Goal: Find specific page/section: Find specific page/section

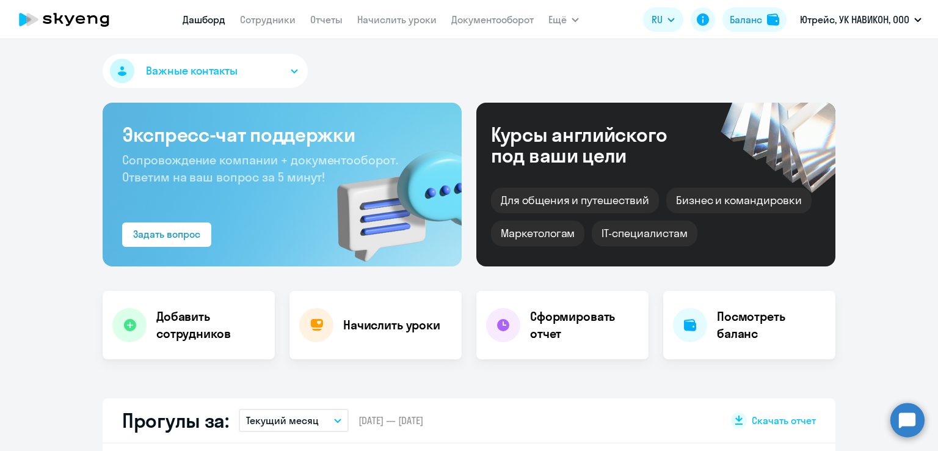
select select "30"
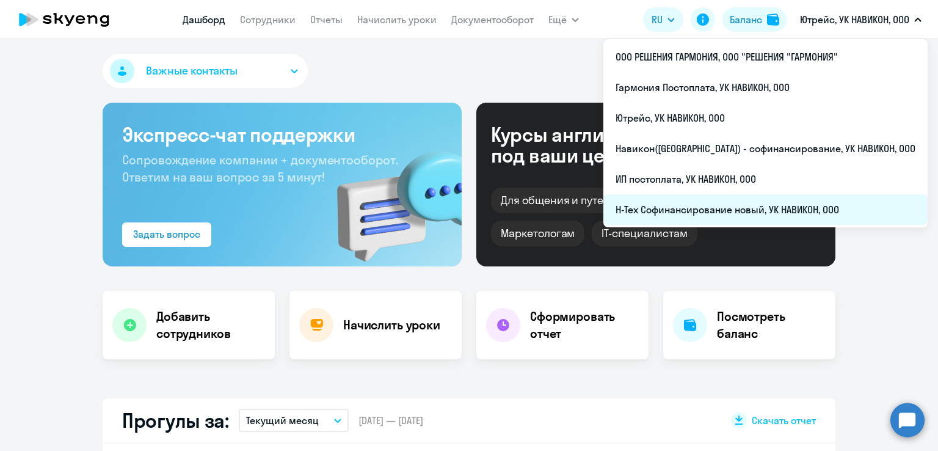
click at [728, 205] on li "Н-Тех Софинансирование новый, УК НАВИКОН, ООО" at bounding box center [765, 209] width 324 height 31
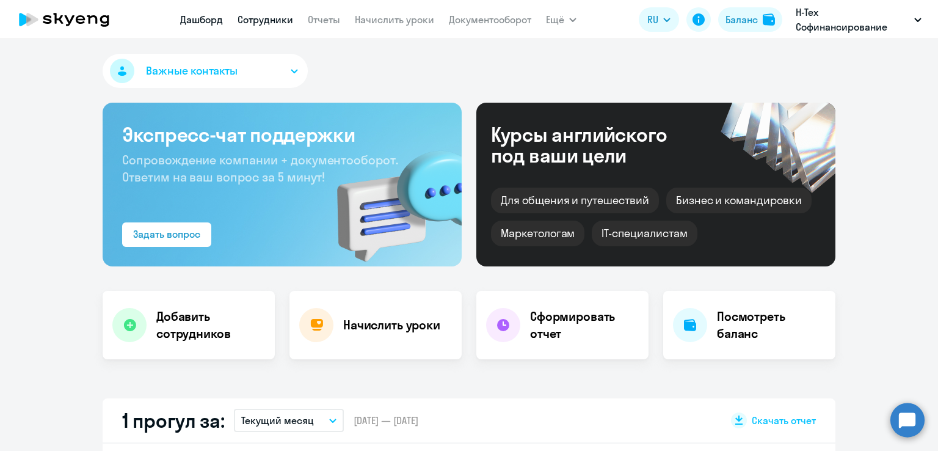
click at [268, 24] on link "Сотрудники" at bounding box center [266, 19] width 56 height 12
select select "30"
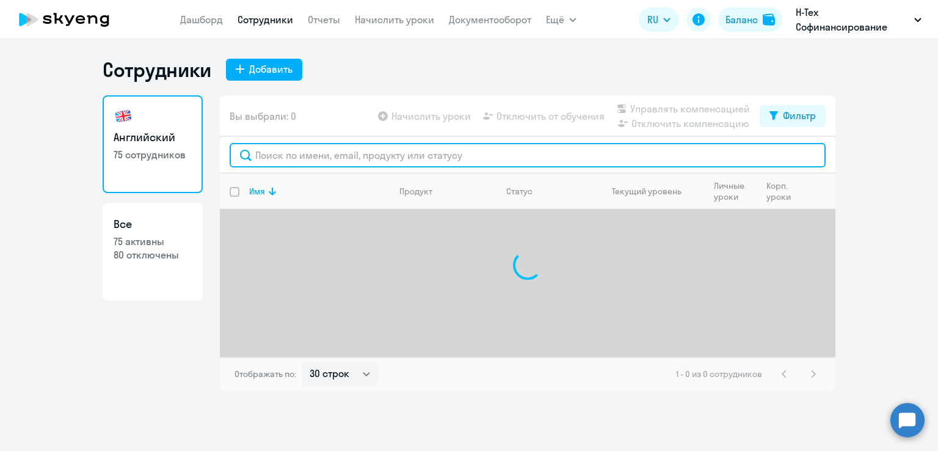
click at [310, 155] on input "text" at bounding box center [528, 155] width 596 height 24
paste input "ksmirnova@navicons.com"
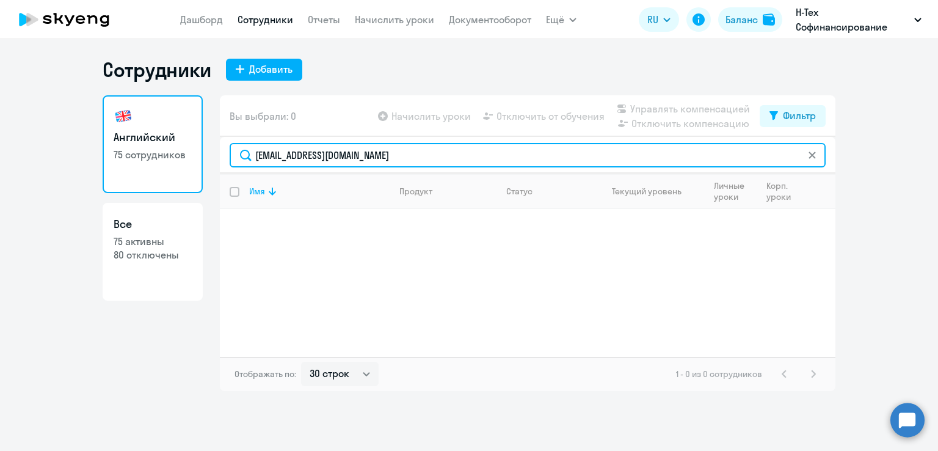
drag, startPoint x: 388, startPoint y: 159, endPoint x: 309, endPoint y: 154, distance: 79.5
click at [309, 154] on input "ksmirnova@navicons.com" at bounding box center [528, 155] width 596 height 24
drag, startPoint x: 309, startPoint y: 154, endPoint x: 223, endPoint y: 142, distance: 86.3
click at [223, 142] on div "ksmirnova@" at bounding box center [527, 155] width 615 height 37
type input "[PERSON_NAME]"
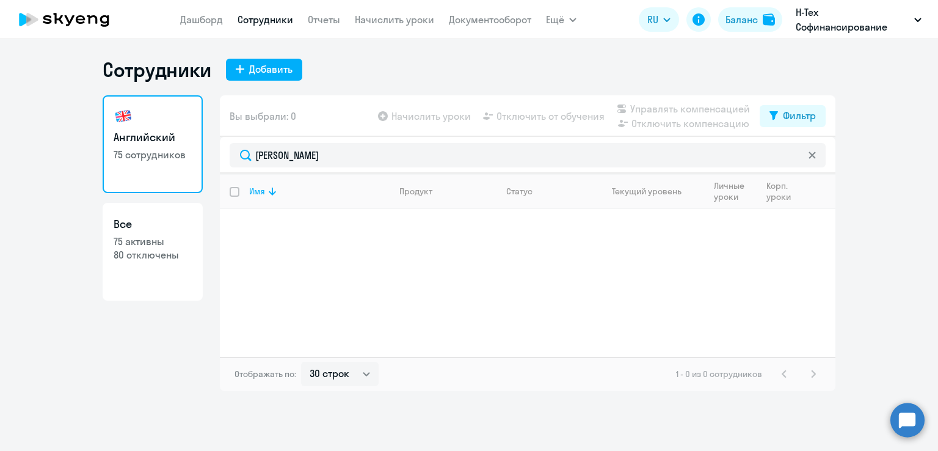
click at [811, 156] on icon at bounding box center [811, 154] width 7 height 7
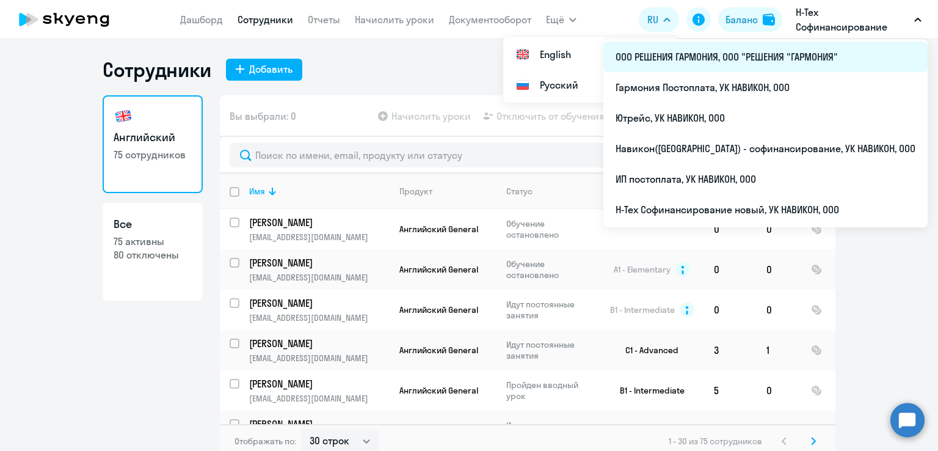
click at [769, 61] on li "ООО РЕШЕНИЯ ГАРМОНИЯ, ООО "РЕШЕНИЯ "ГАРМОНИЯ"" at bounding box center [765, 57] width 324 height 31
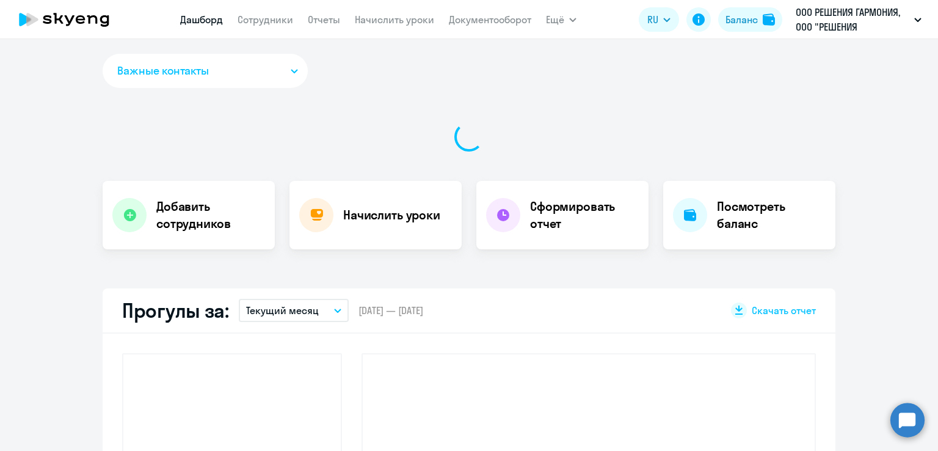
select select "30"
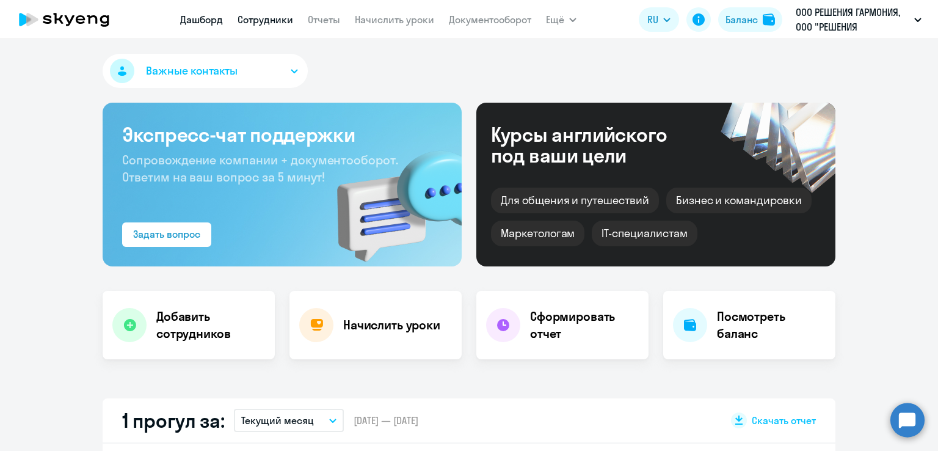
click at [274, 23] on link "Сотрудники" at bounding box center [266, 19] width 56 height 12
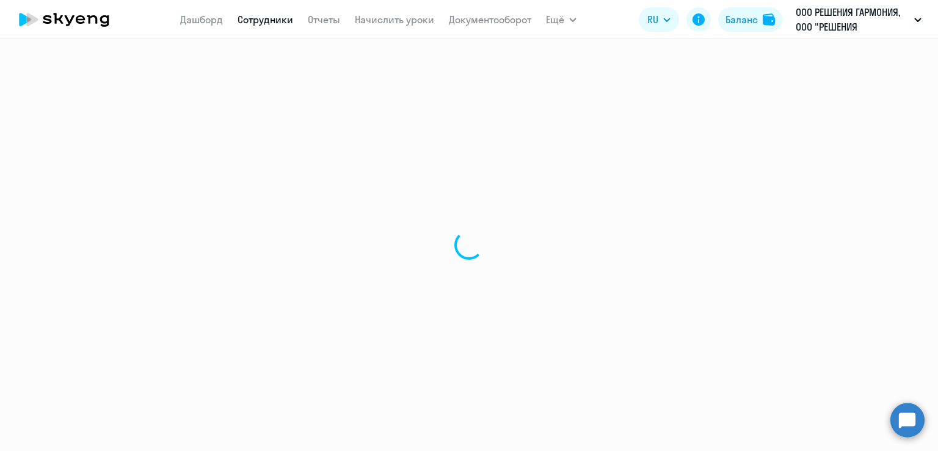
select select "30"
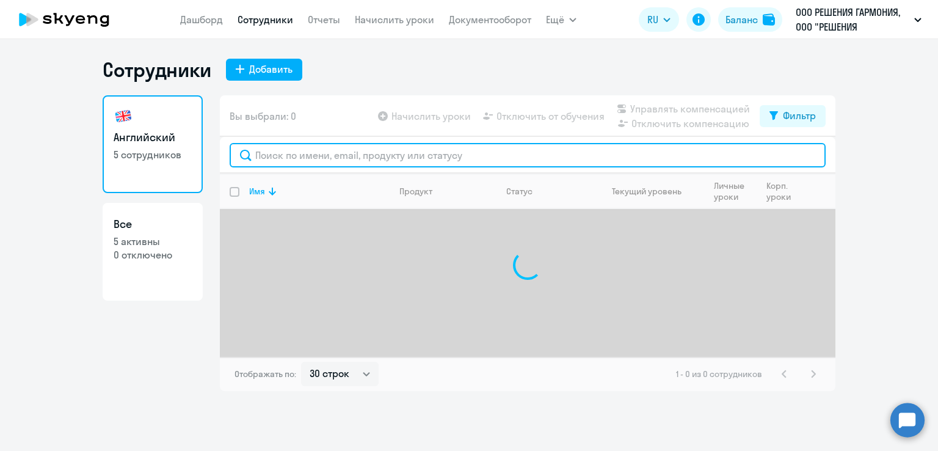
click at [285, 162] on input "text" at bounding box center [528, 155] width 596 height 24
paste input "ksmirnova@navicons.com"
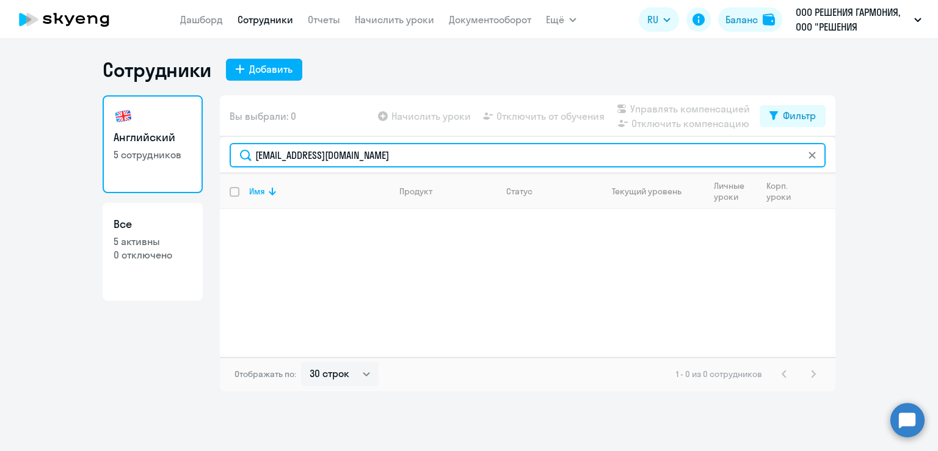
drag, startPoint x: 433, startPoint y: 163, endPoint x: 145, endPoint y: 150, distance: 287.9
click at [145, 150] on div "Английский 5 сотрудников Все 5 активны 0 отключено Вы выбрали: 0 Начислить урок…" at bounding box center [469, 243] width 733 height 296
drag, startPoint x: 315, startPoint y: 155, endPoint x: 213, endPoint y: 144, distance: 102.6
click at [213, 144] on div "Английский 5 сотрудников Все 5 активны 0 отключено Вы выбрали: 0 Начислить урок…" at bounding box center [469, 243] width 733 height 296
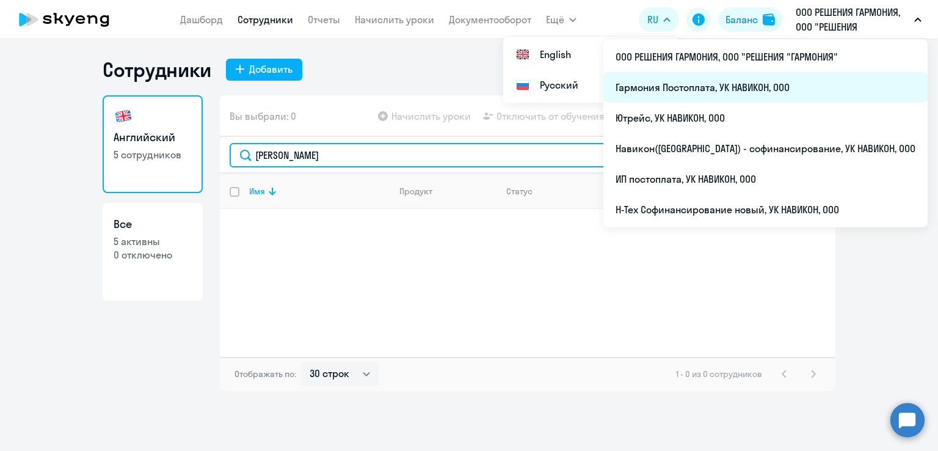
type input "[PERSON_NAME]"
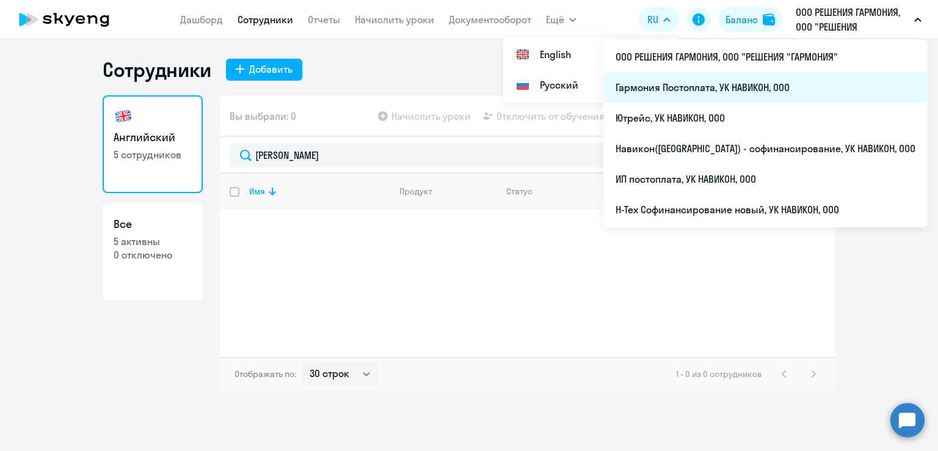
click at [810, 87] on li "Гармония Постоплата, УК НАВИКОН, ООО" at bounding box center [765, 87] width 324 height 31
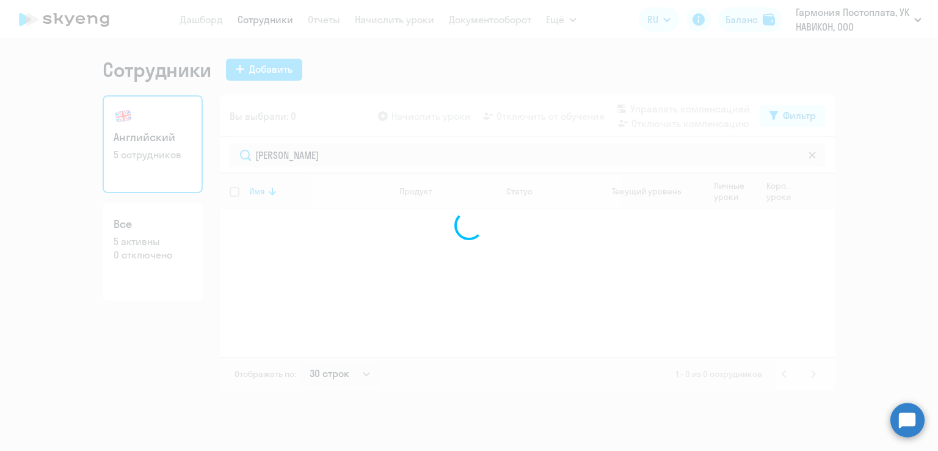
click at [673, 242] on div at bounding box center [469, 225] width 938 height 451
click at [838, 20] on div at bounding box center [469, 225] width 938 height 451
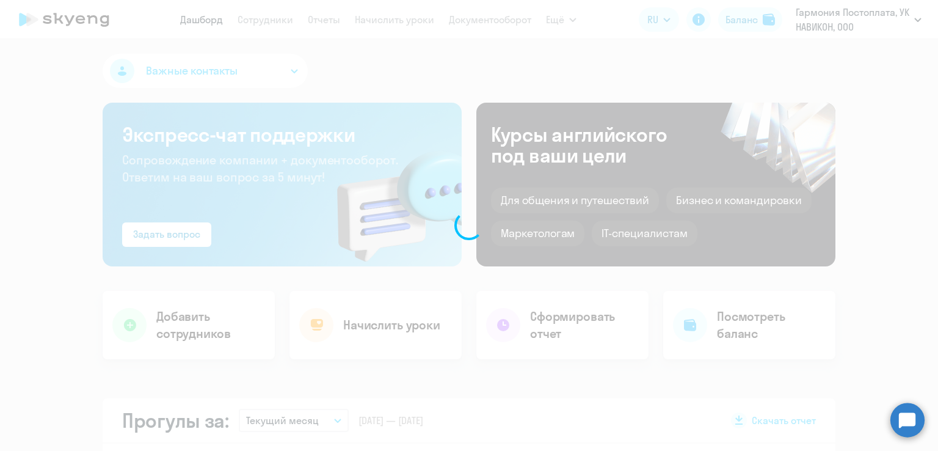
select select "30"
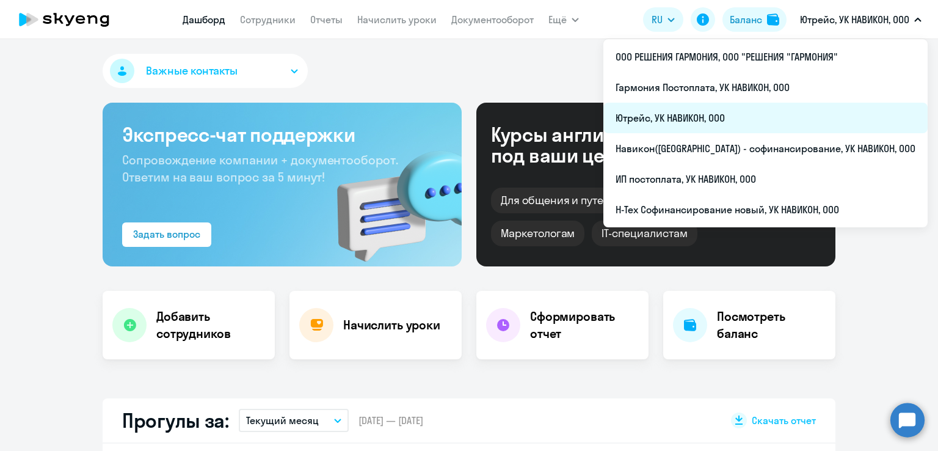
click at [772, 113] on li "Ютрейс, УК НАВИКОН, ООО" at bounding box center [765, 118] width 324 height 31
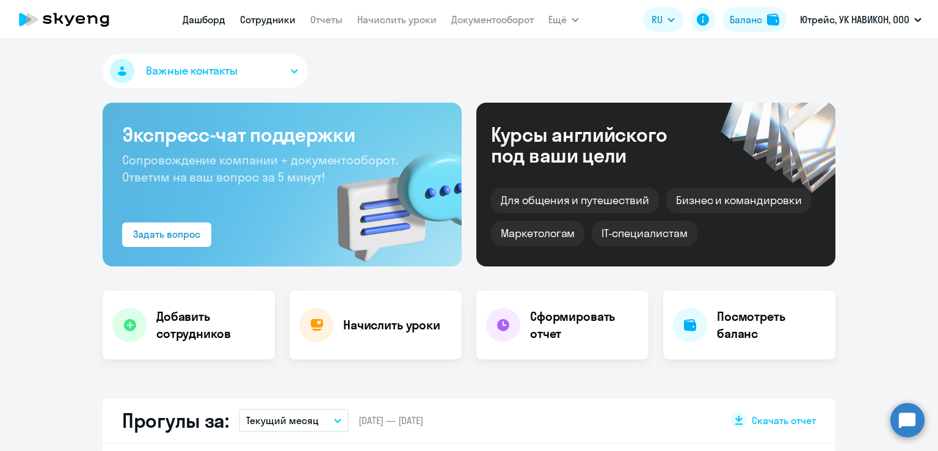
click at [276, 20] on link "Сотрудники" at bounding box center [268, 19] width 56 height 12
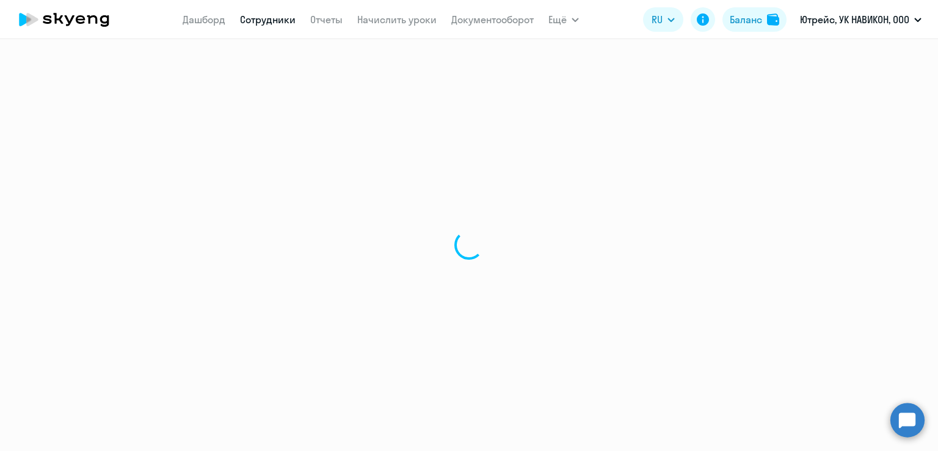
select select "30"
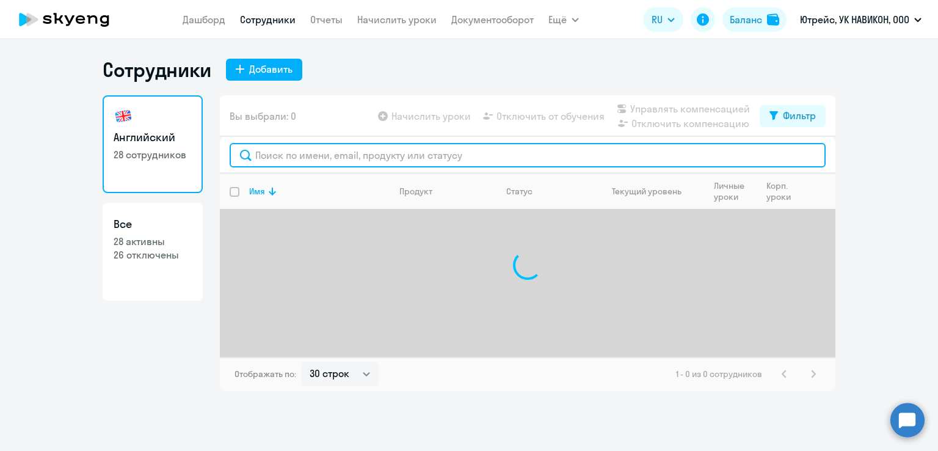
click at [452, 161] on input "text" at bounding box center [528, 155] width 596 height 24
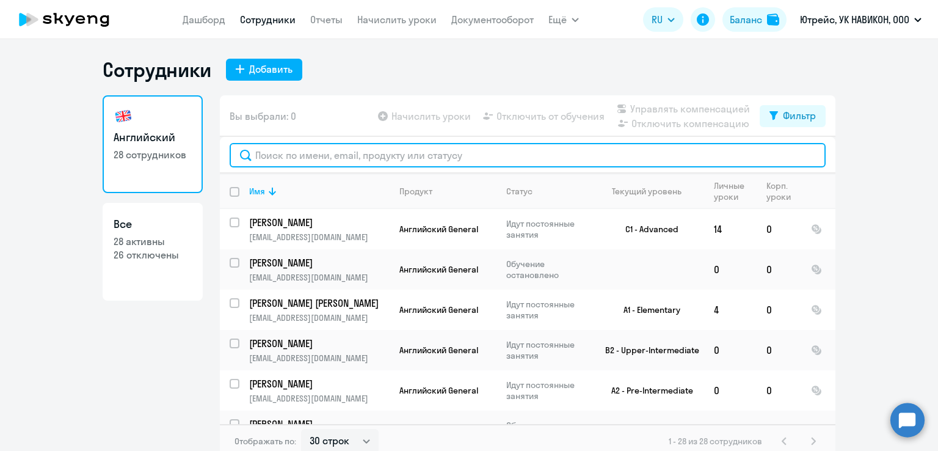
paste input "[PERSON_NAME]"
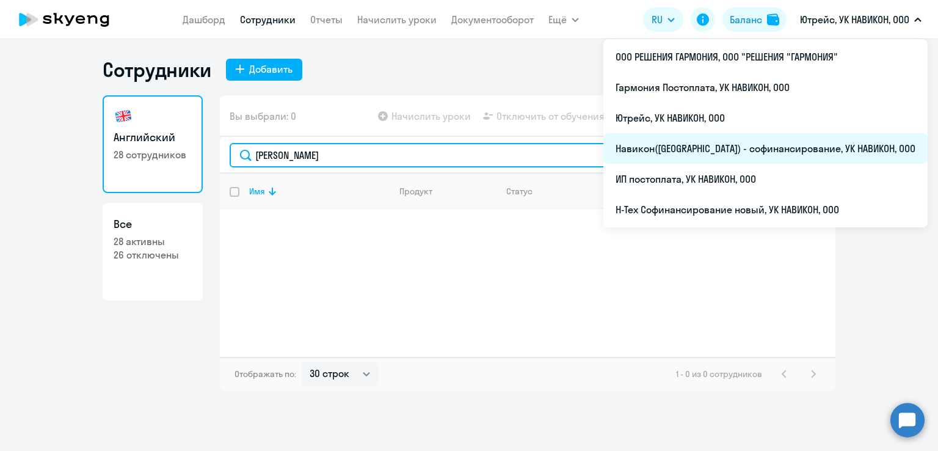
type input "[PERSON_NAME]"
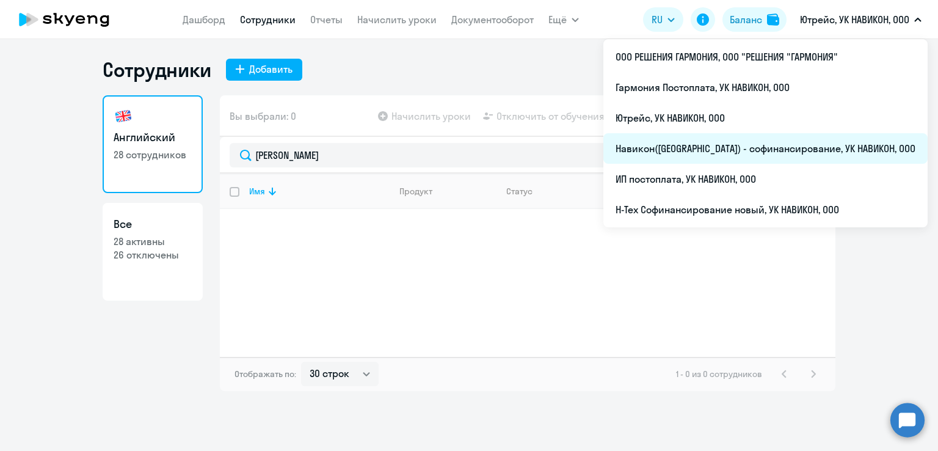
click at [755, 157] on li "Навикон([GEOGRAPHIC_DATA]) - софинансирование, УК НАВИКОН, ООО" at bounding box center [765, 148] width 324 height 31
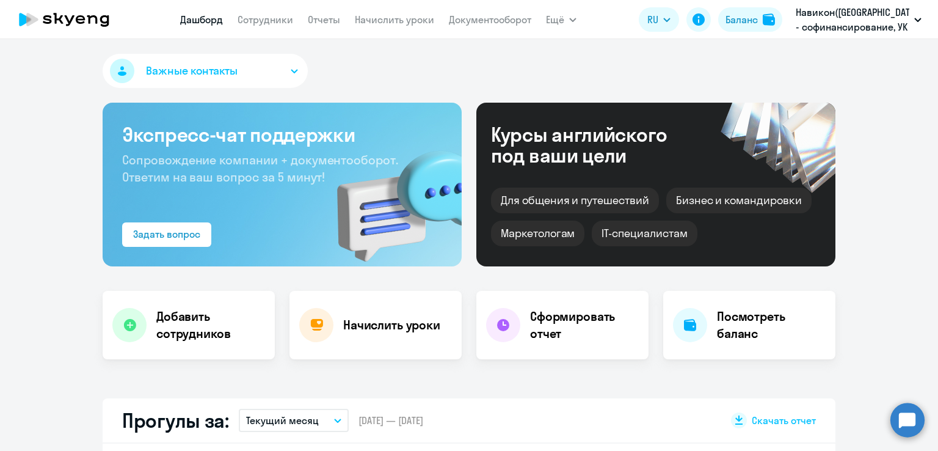
select select "30"
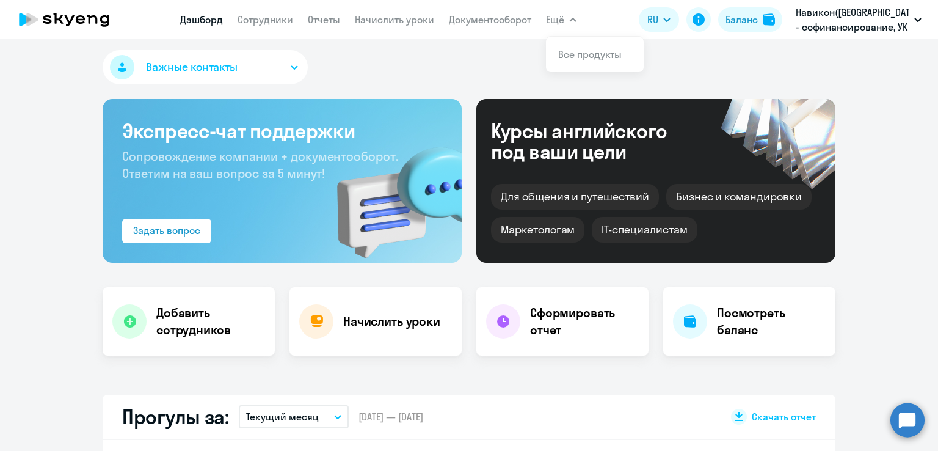
scroll to position [2, 0]
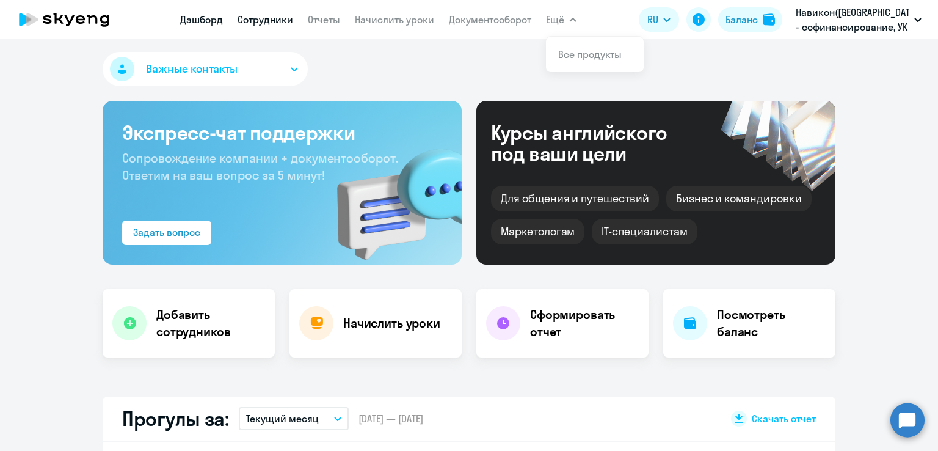
click at [259, 19] on link "Сотрудники" at bounding box center [266, 19] width 56 height 12
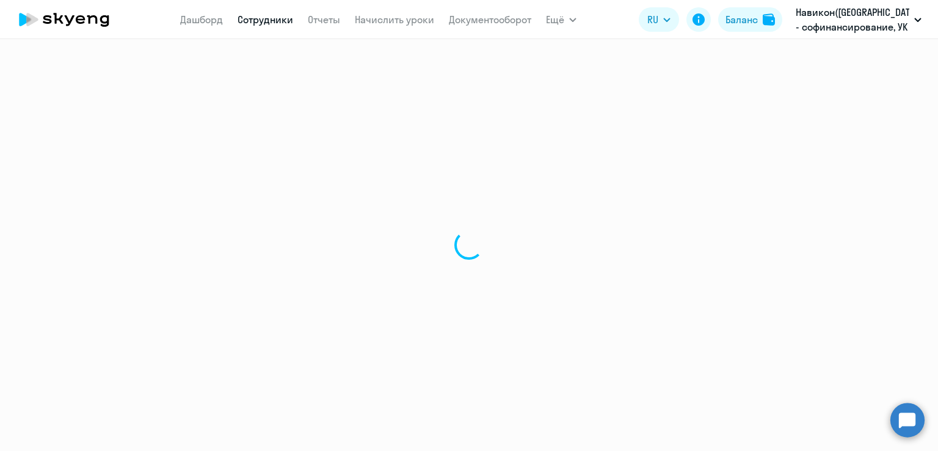
select select "30"
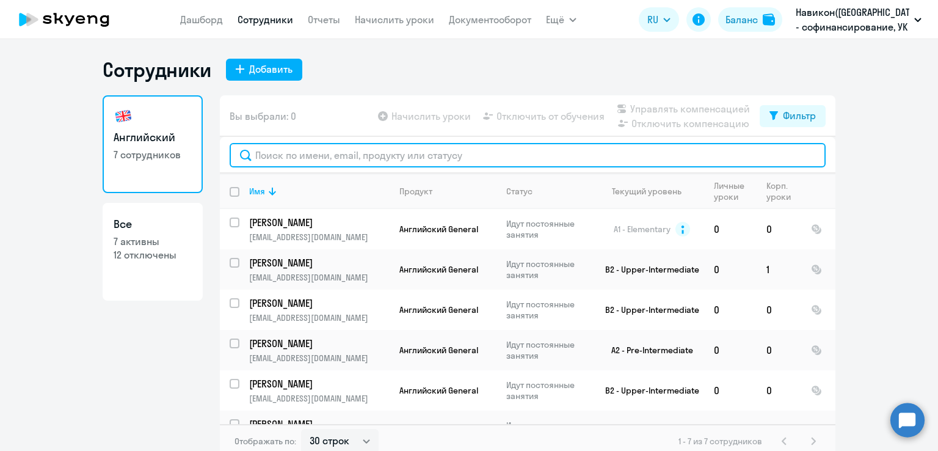
click at [494, 159] on input "text" at bounding box center [528, 155] width 596 height 24
paste input "[PERSON_NAME]"
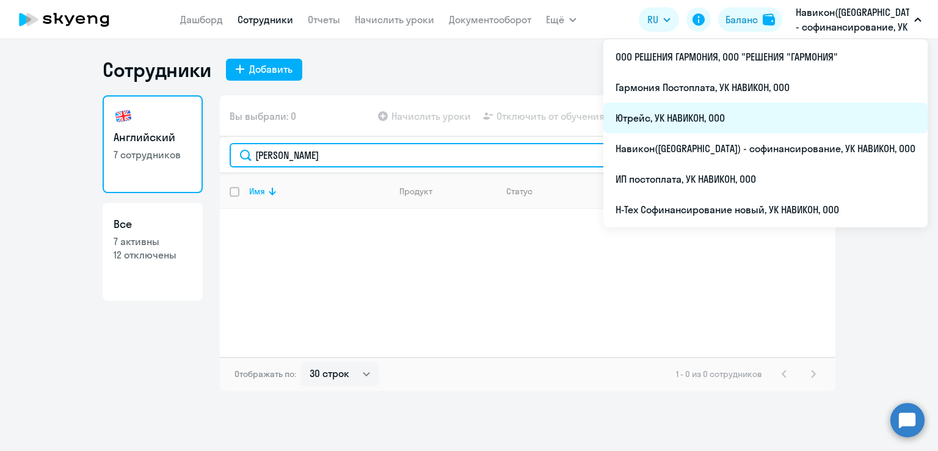
type input "[PERSON_NAME]"
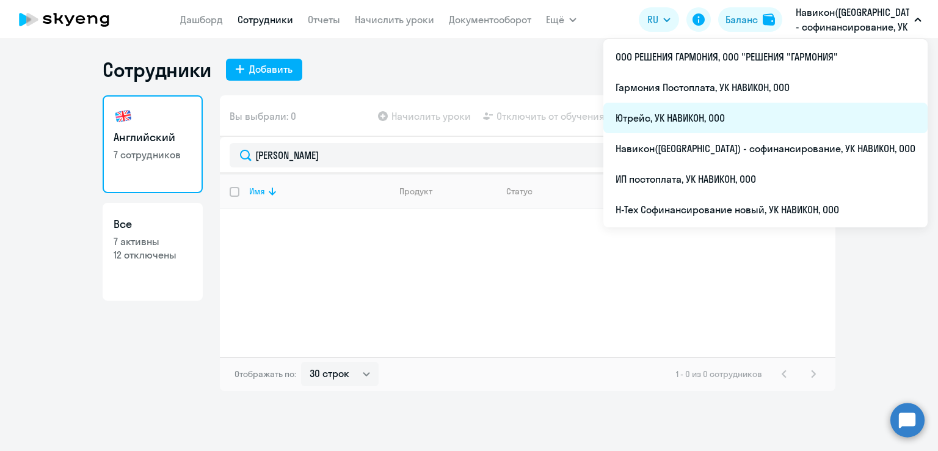
click at [733, 120] on li "Ютрейс, УК НАВИКОН, ООО" at bounding box center [765, 118] width 324 height 31
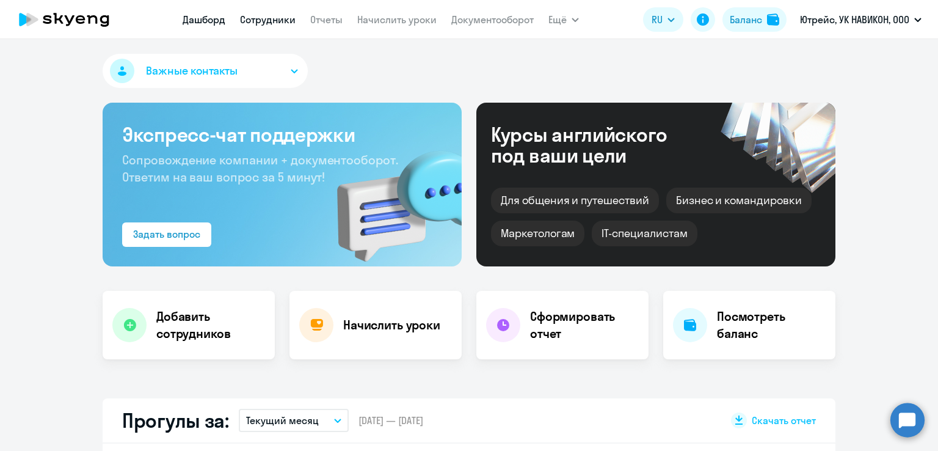
click at [255, 23] on link "Сотрудники" at bounding box center [268, 19] width 56 height 12
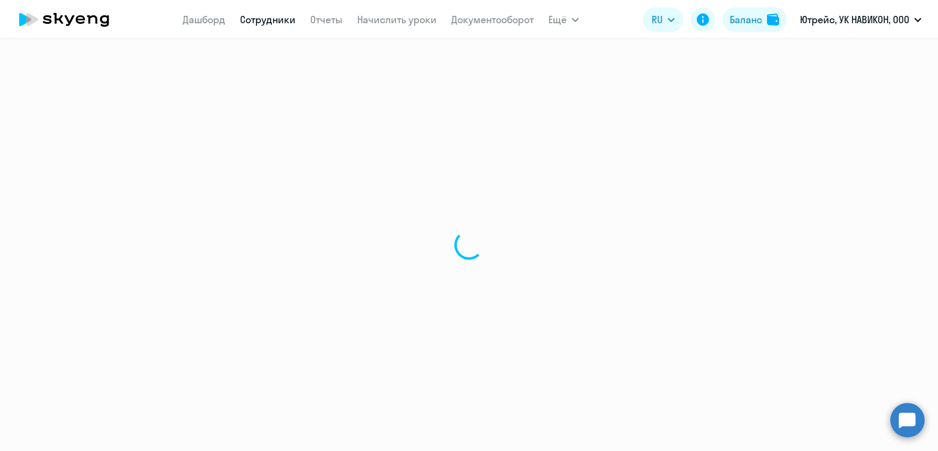
select select "30"
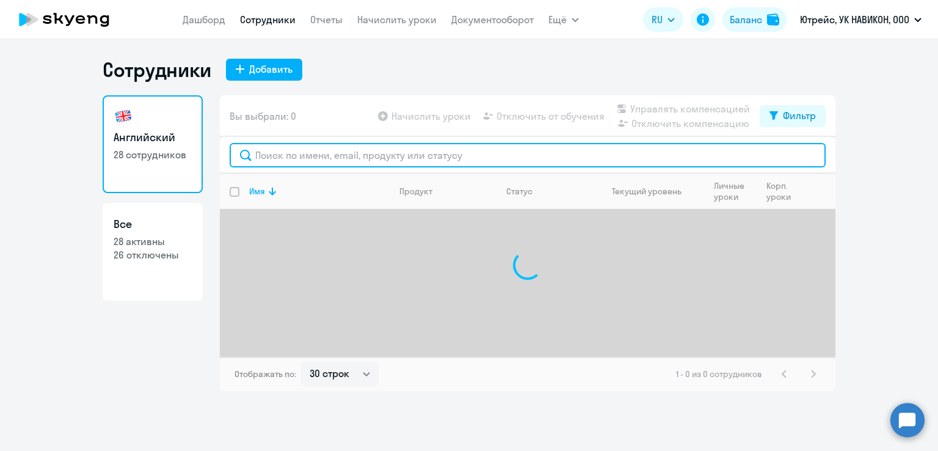
click at [363, 164] on input "text" at bounding box center [528, 155] width 596 height 24
paste input "[PERSON_NAME]"
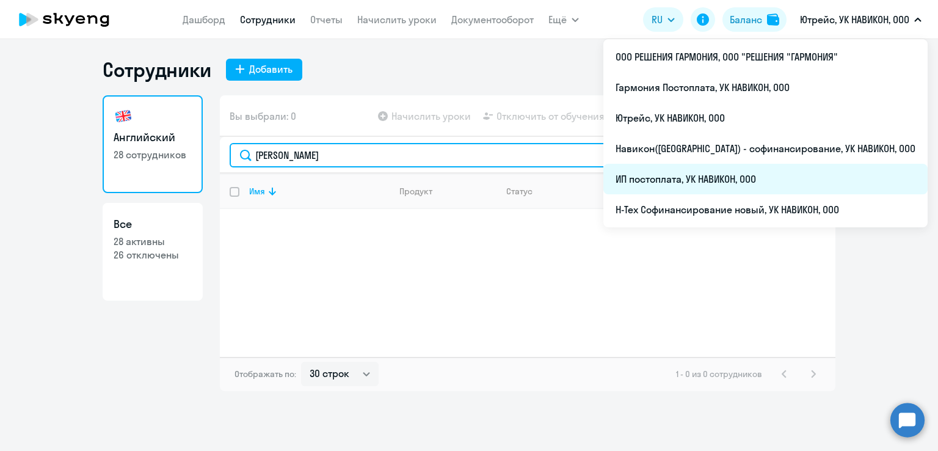
type input "[PERSON_NAME]"
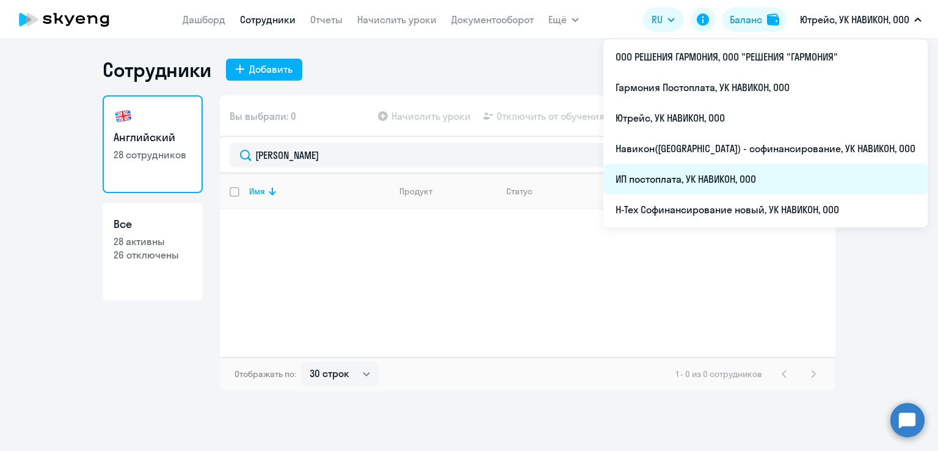
click at [709, 181] on li "ИП постоплата, УК НАВИКОН, ООО" at bounding box center [765, 179] width 324 height 31
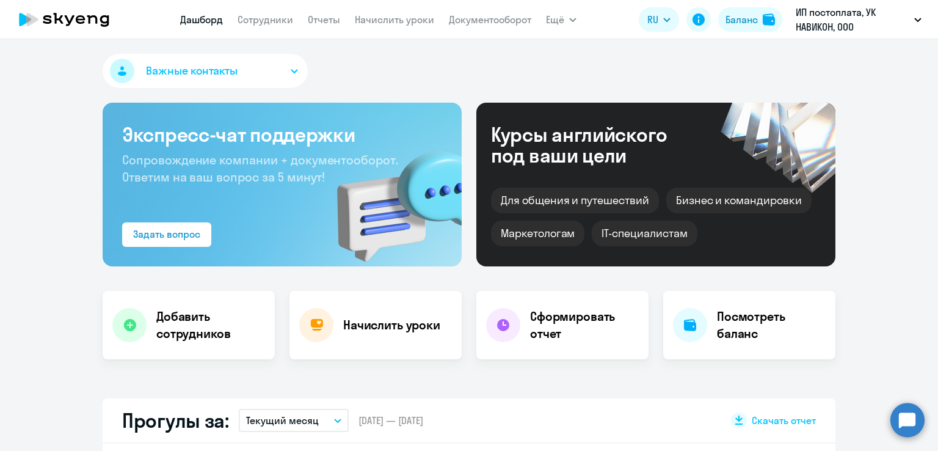
click at [219, 73] on span "Важные контакты" at bounding box center [192, 71] width 92 height 16
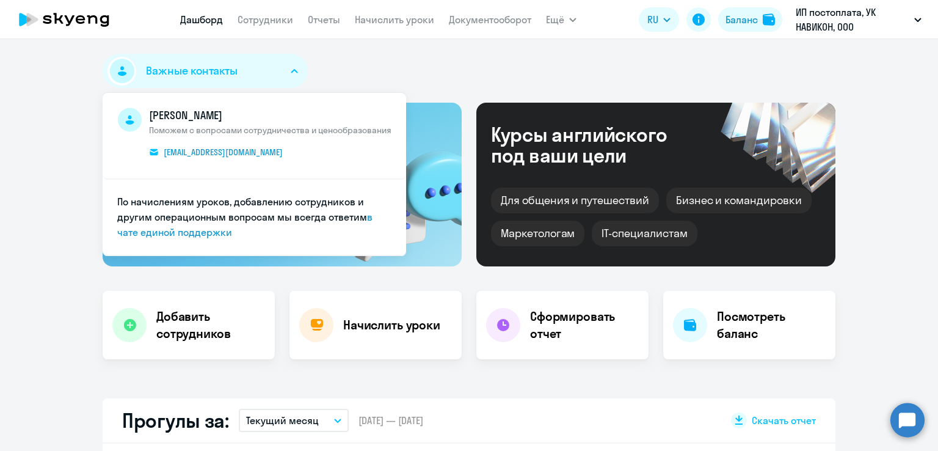
select select "30"
click at [381, 78] on div "Важные контакты [PERSON_NAME] Поможем с вопросами сотрудничества и ценообразова…" at bounding box center [469, 73] width 733 height 39
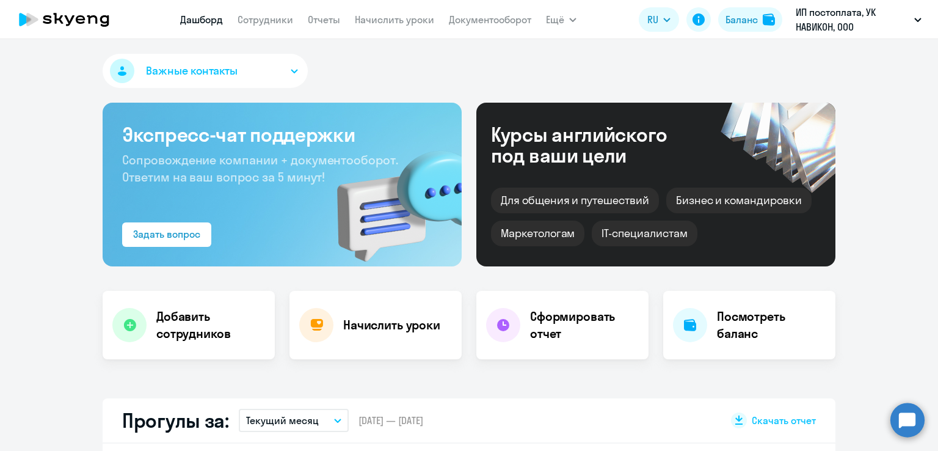
click at [262, 27] on nav "[PERSON_NAME] Отчеты Начислить уроки Документооборот" at bounding box center [355, 19] width 351 height 24
click at [262, 22] on link "Сотрудники" at bounding box center [266, 19] width 56 height 12
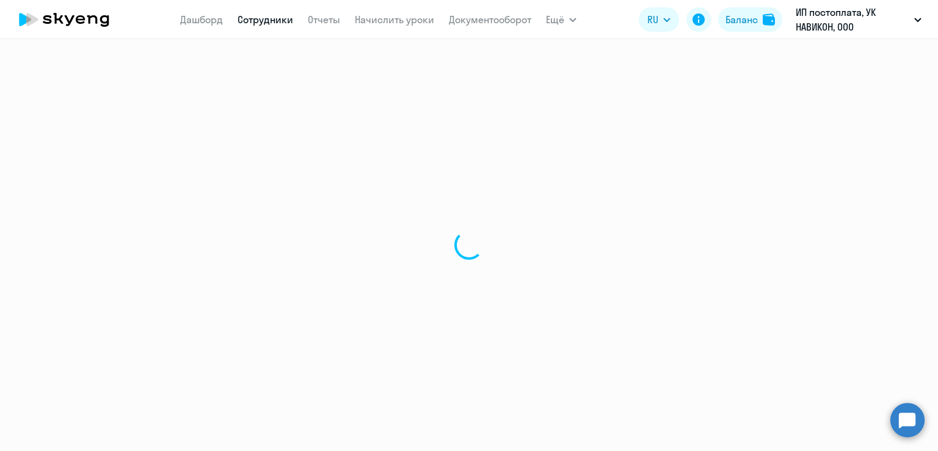
select select "30"
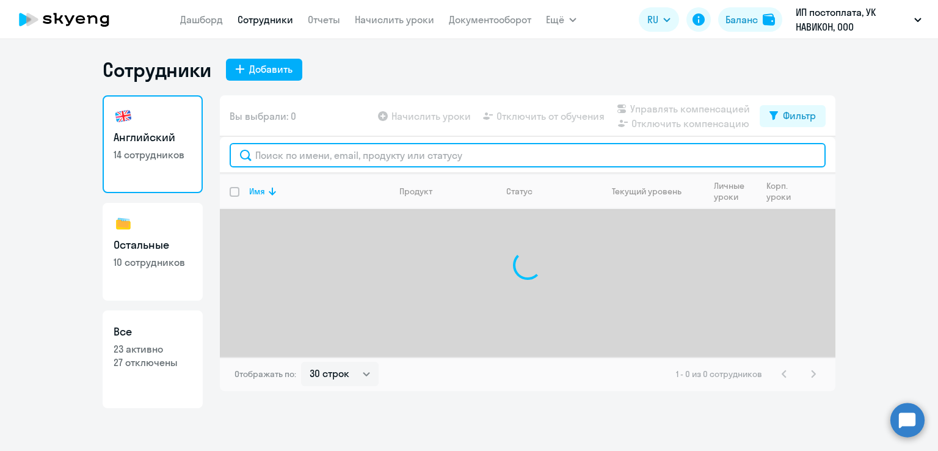
click at [344, 161] on input "text" at bounding box center [528, 155] width 596 height 24
paste input "[PERSON_NAME]"
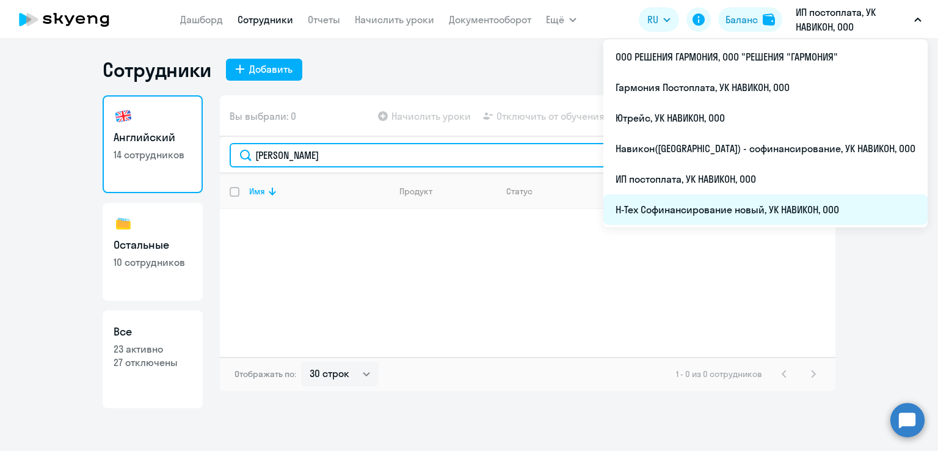
type input "[PERSON_NAME]"
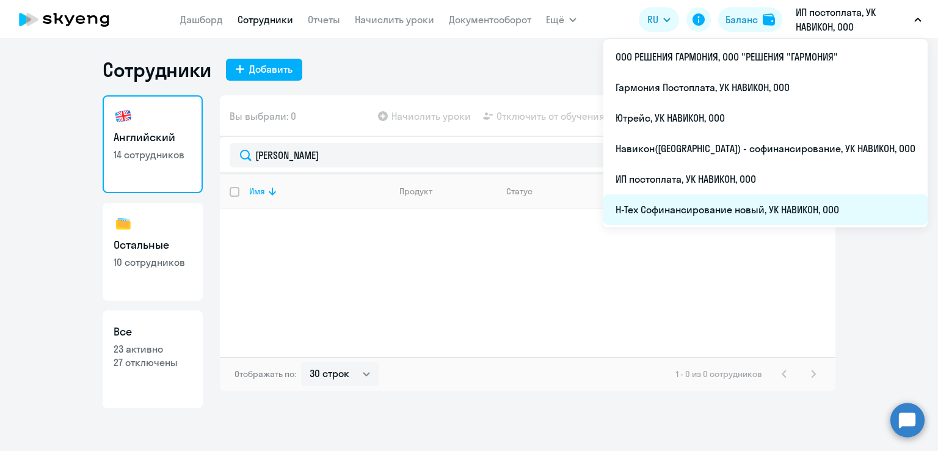
click at [772, 198] on li "Н-Тех Софинансирование новый, УК НАВИКОН, ООО" at bounding box center [765, 209] width 324 height 31
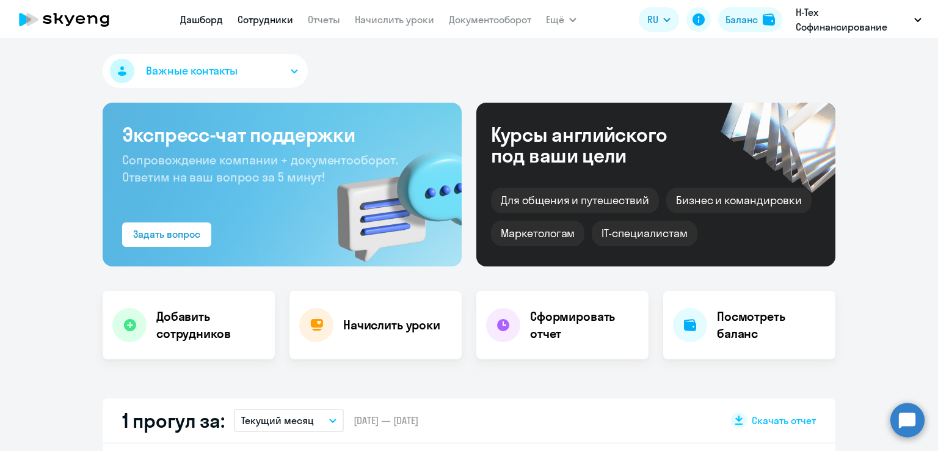
click at [261, 15] on link "Сотрудники" at bounding box center [266, 19] width 56 height 12
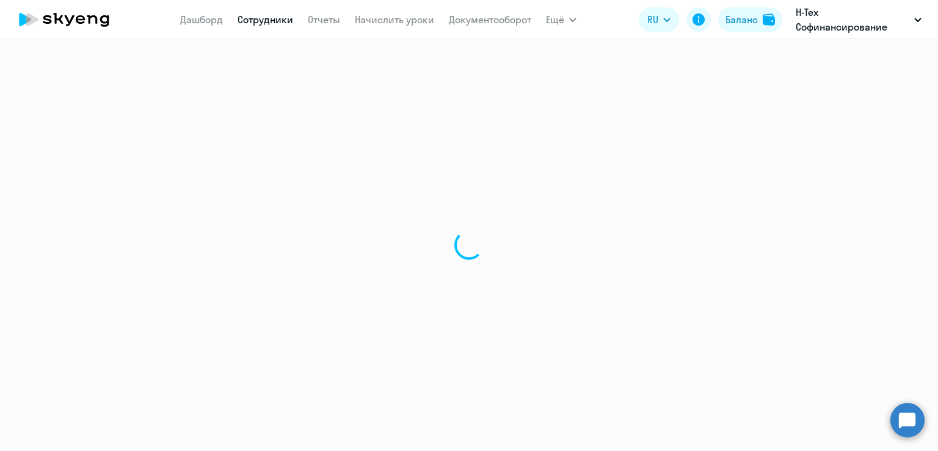
select select "30"
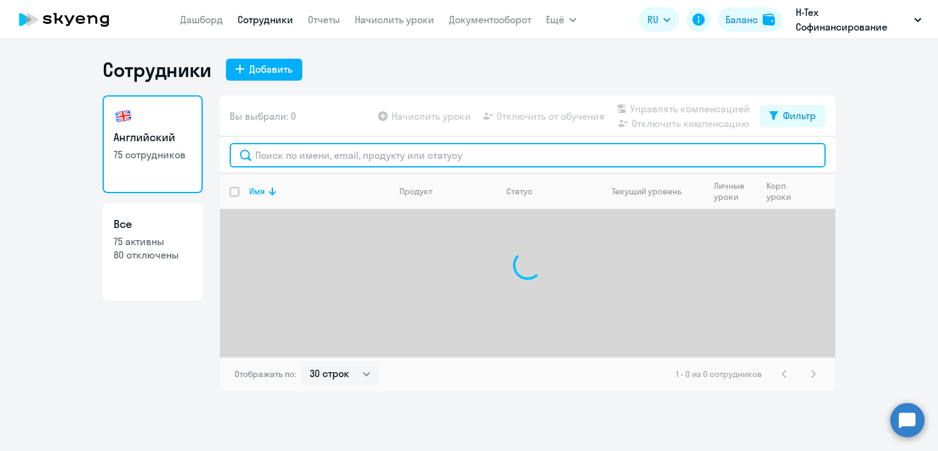
click at [335, 157] on input "text" at bounding box center [528, 155] width 596 height 24
paste input "[PERSON_NAME]"
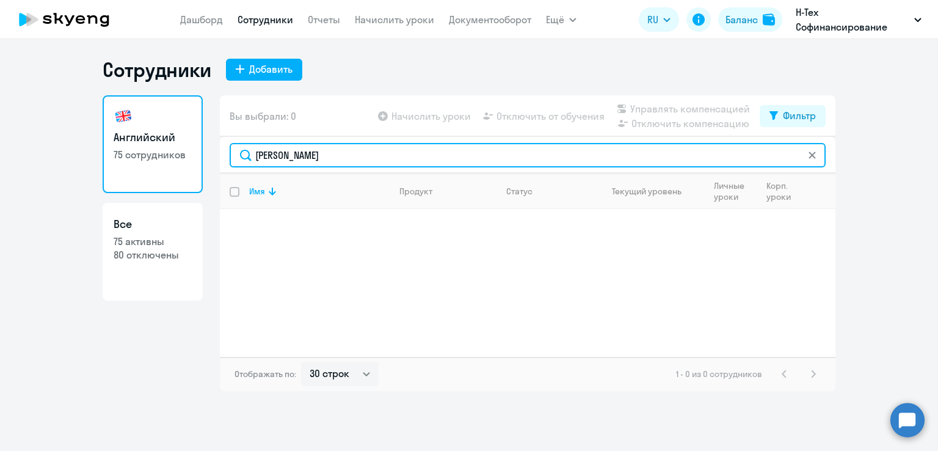
drag, startPoint x: 309, startPoint y: 157, endPoint x: 197, endPoint y: 159, distance: 111.7
click at [197, 159] on div "Английский 75 сотрудников Все 75 активны 80 отключены Вы выбрали: 0 Начислить у…" at bounding box center [469, 243] width 733 height 296
paste input "[EMAIL_ADDRESS][DOMAIN_NAME]"
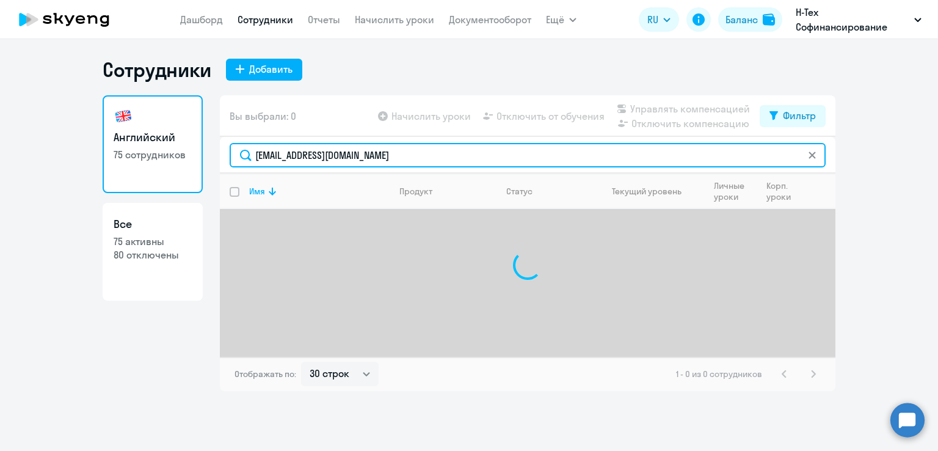
type input "[EMAIL_ADDRESS][DOMAIN_NAME]"
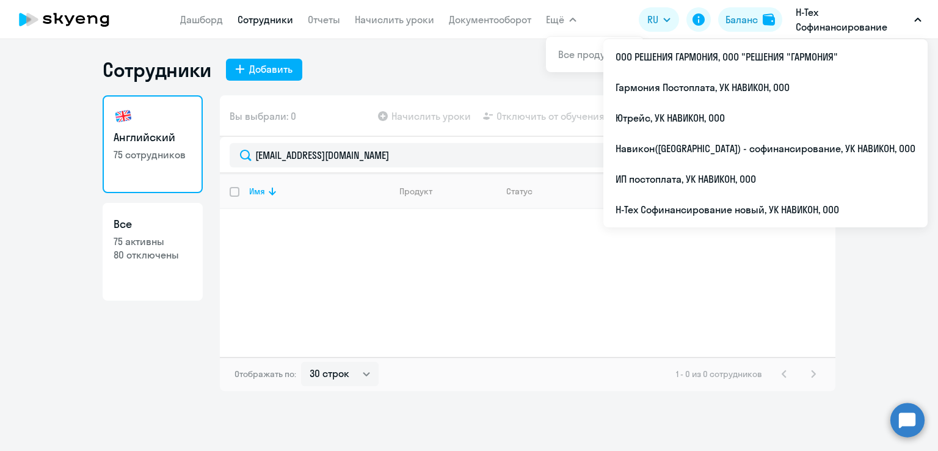
click at [821, 30] on p "Н-Тех Софинансирование новый, УК НАВИКОН, ООО" at bounding box center [853, 19] width 114 height 29
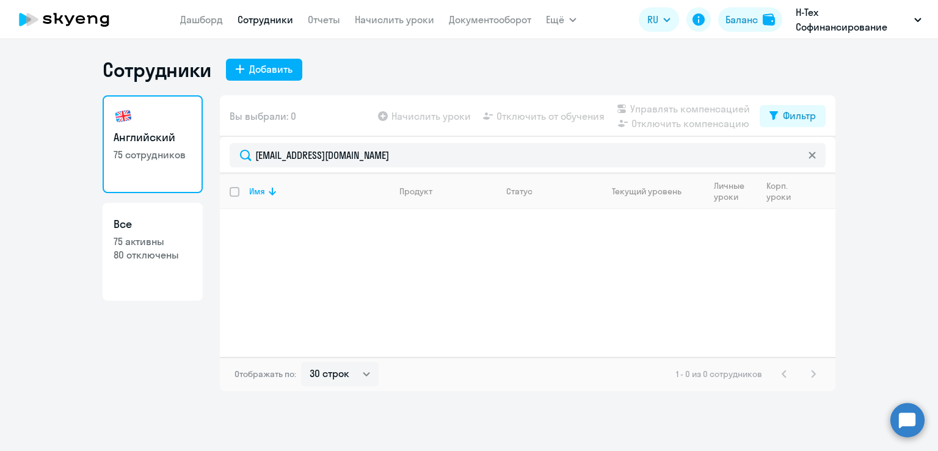
click at [821, 30] on p "Н-Тех Софинансирование новый, УК НАВИКОН, ООО" at bounding box center [853, 19] width 114 height 29
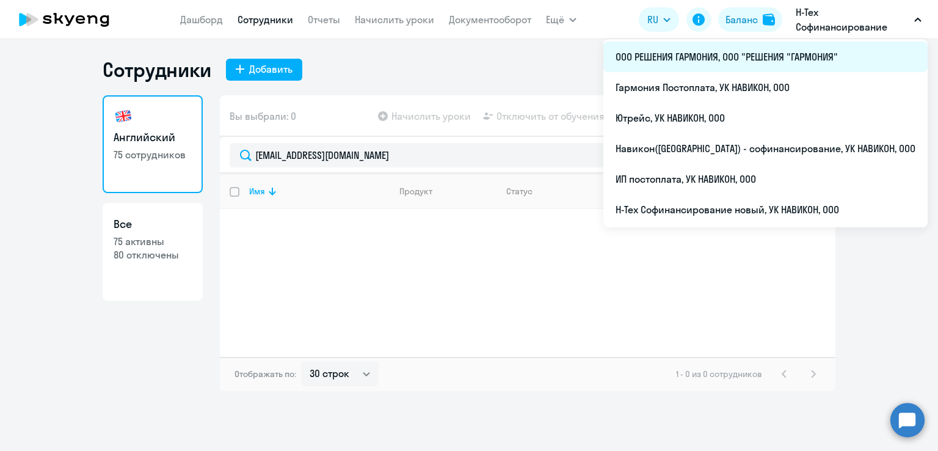
click at [801, 57] on li "ООО РЕШЕНИЯ ГАРМОНИЯ, ООО "РЕШЕНИЯ "ГАРМОНИЯ"" at bounding box center [765, 57] width 324 height 31
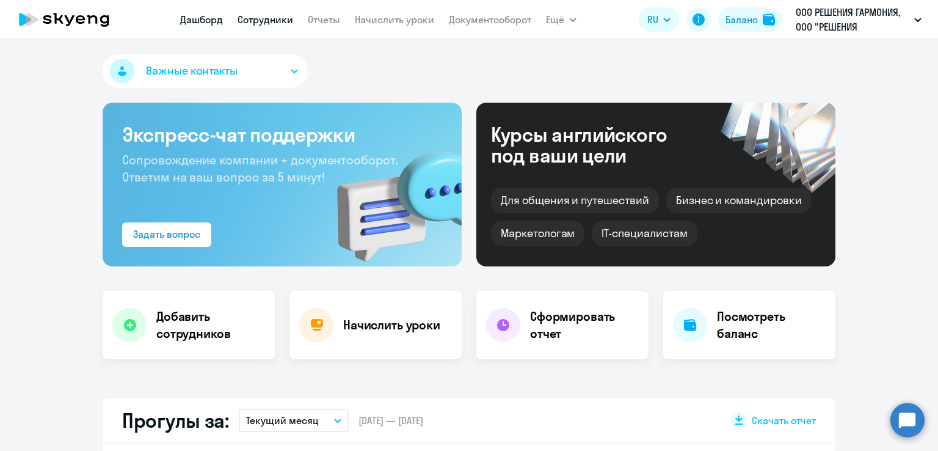
select select "30"
click at [275, 21] on link "Сотрудники" at bounding box center [266, 19] width 56 height 12
select select "30"
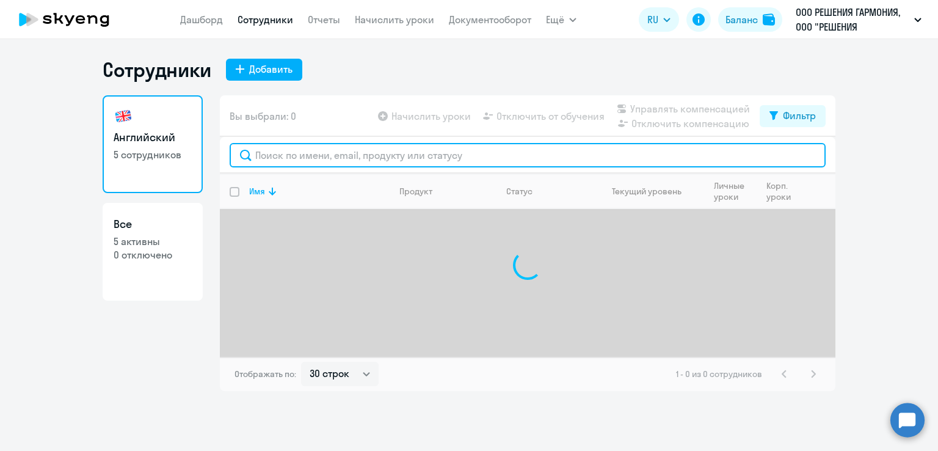
click at [359, 151] on input "text" at bounding box center [528, 155] width 596 height 24
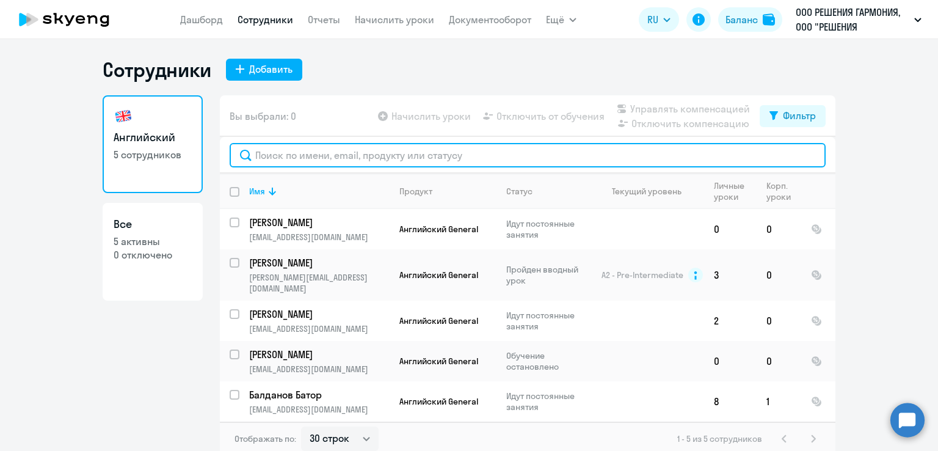
paste input "[PERSON_NAME]"
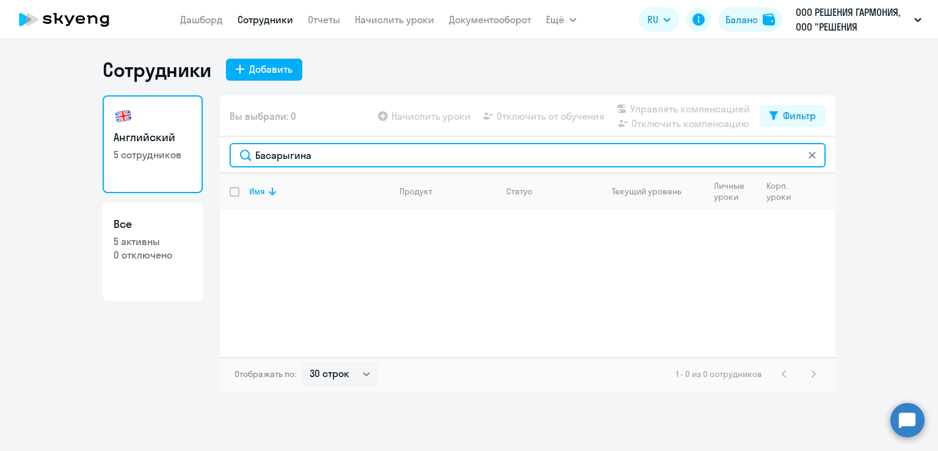
drag, startPoint x: 355, startPoint y: 152, endPoint x: 201, endPoint y: 145, distance: 154.0
click at [201, 145] on div "Английский 5 сотрудников Все 5 активны 0 отключено Вы выбрали: 0 Начислить урок…" at bounding box center [469, 243] width 733 height 296
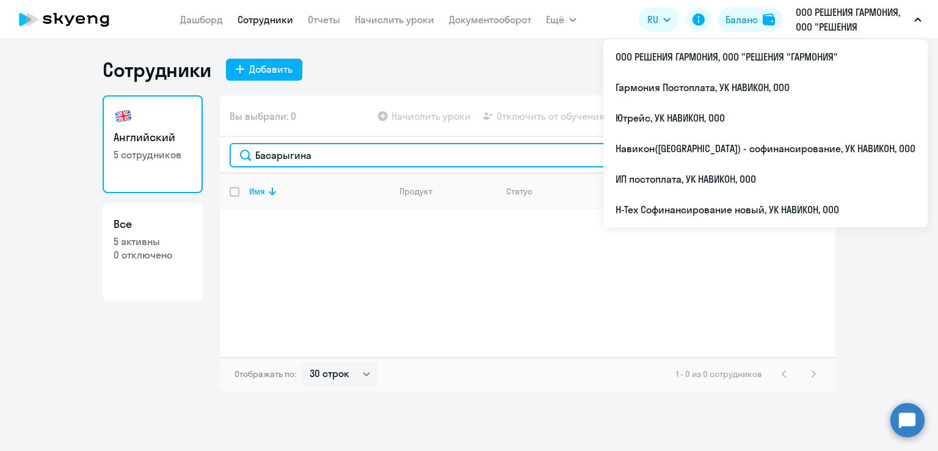
type input "Басарыгина"
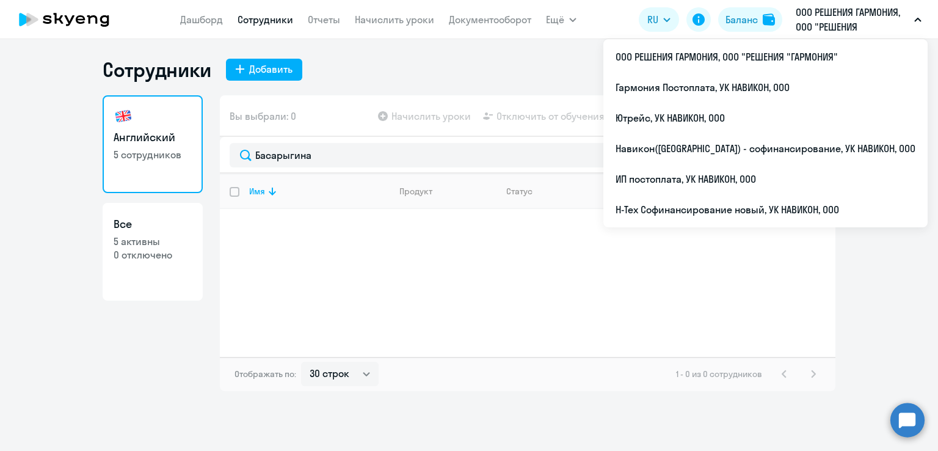
click at [811, 21] on p "ООО РЕШЕНИЯ ГАРМОНИЯ, ООО "РЕШЕНИЯ "ГАРМОНИЯ"" at bounding box center [853, 19] width 114 height 29
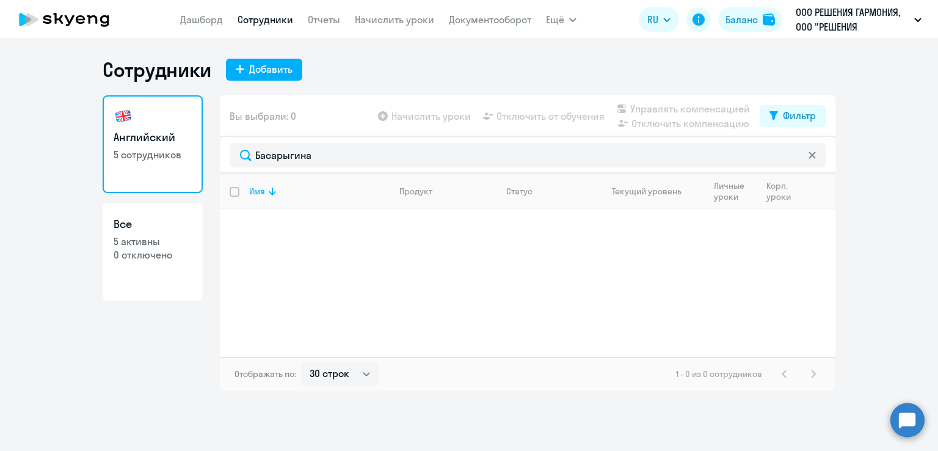
click at [811, 21] on p "ООО РЕШЕНИЯ ГАРМОНИЯ, ООО "РЕШЕНИЯ "ГАРМОНИЯ"" at bounding box center [853, 19] width 114 height 29
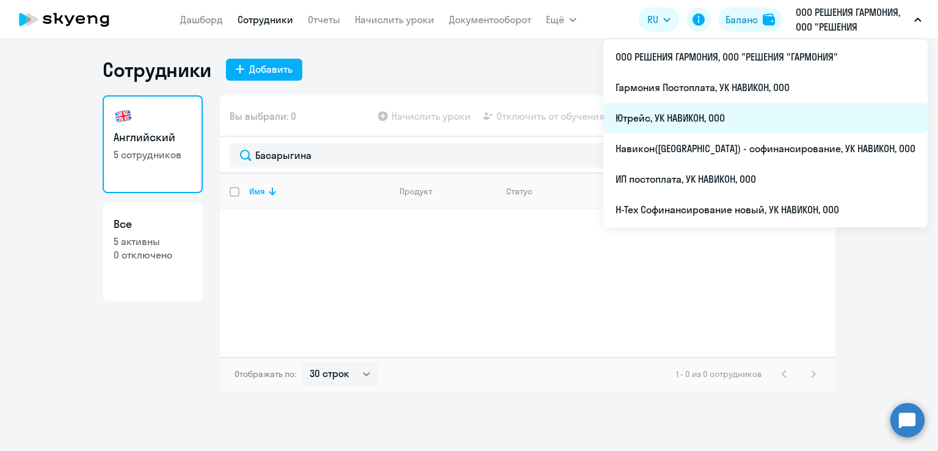
click at [774, 108] on li "Ютрейс, УК НАВИКОН, ООО" at bounding box center [765, 118] width 324 height 31
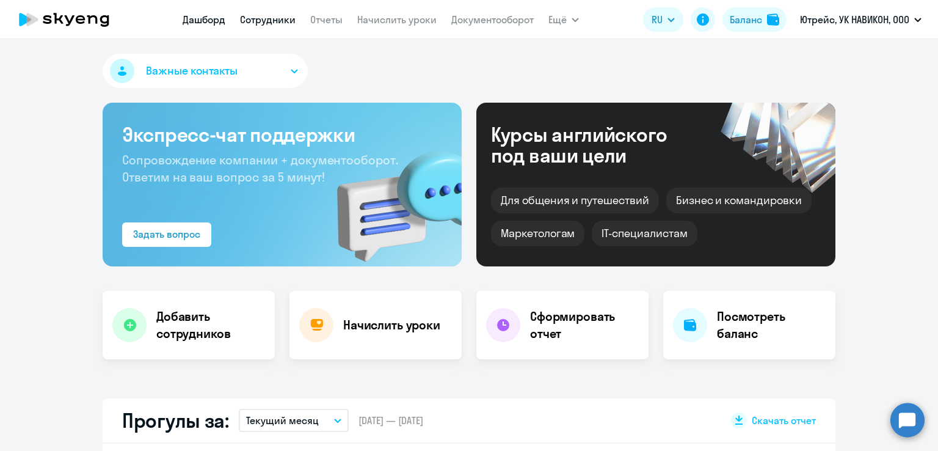
click at [268, 15] on link "Сотрудники" at bounding box center [268, 19] width 56 height 12
select select "30"
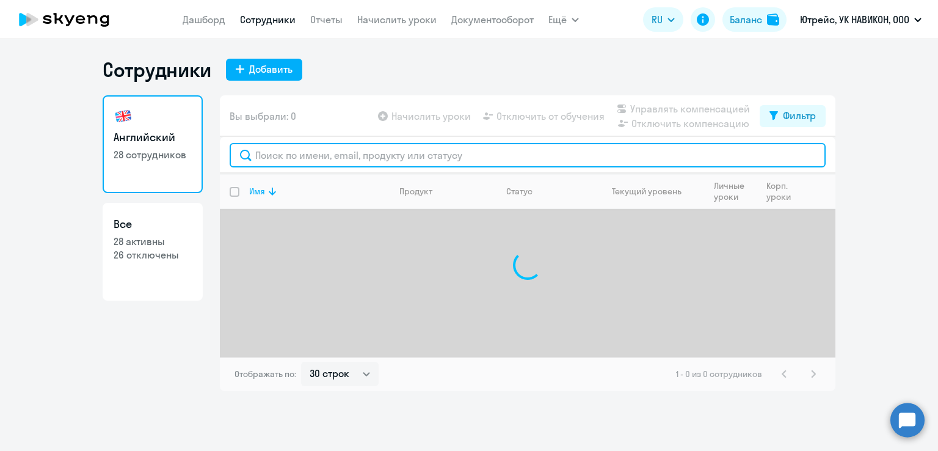
click at [292, 153] on input "text" at bounding box center [528, 155] width 596 height 24
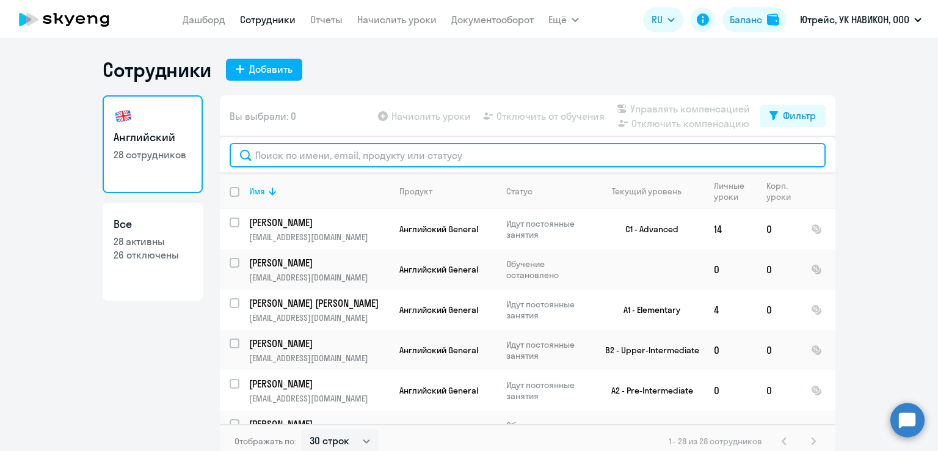
paste input "Басарыгина"
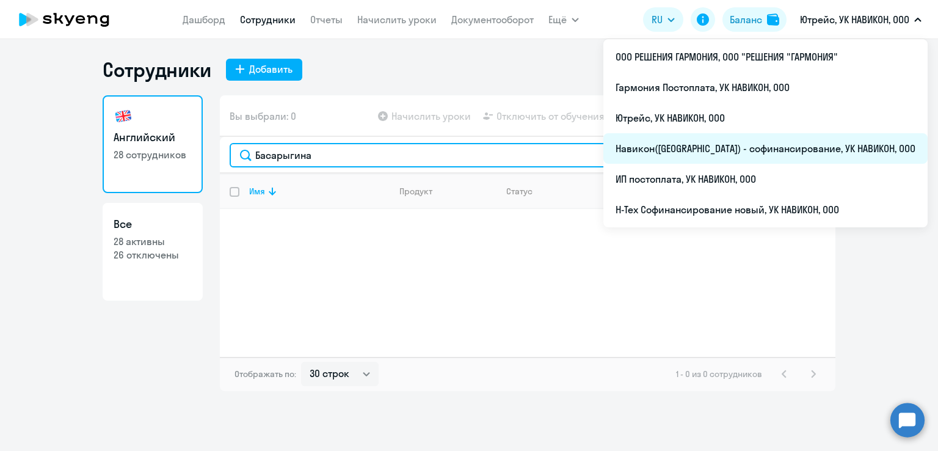
type input "Басарыгина"
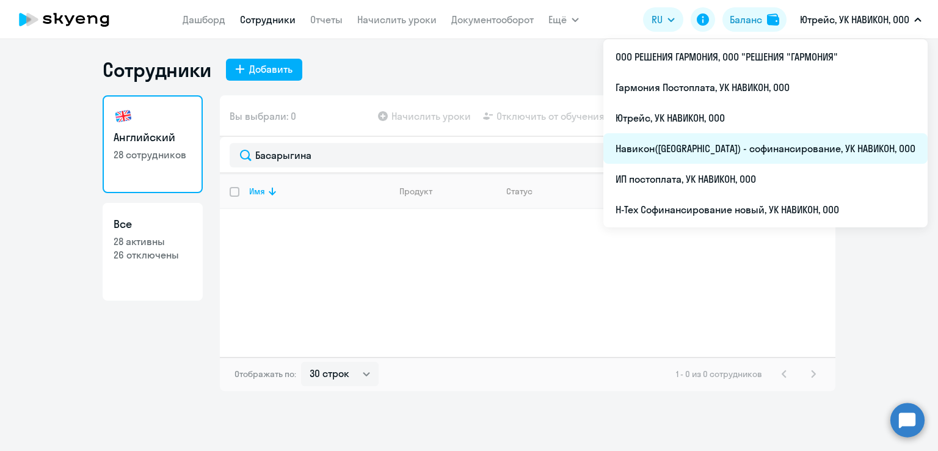
click at [733, 145] on li "Навикон([GEOGRAPHIC_DATA]) - софинансирование, УК НАВИКОН, ООО" at bounding box center [765, 148] width 324 height 31
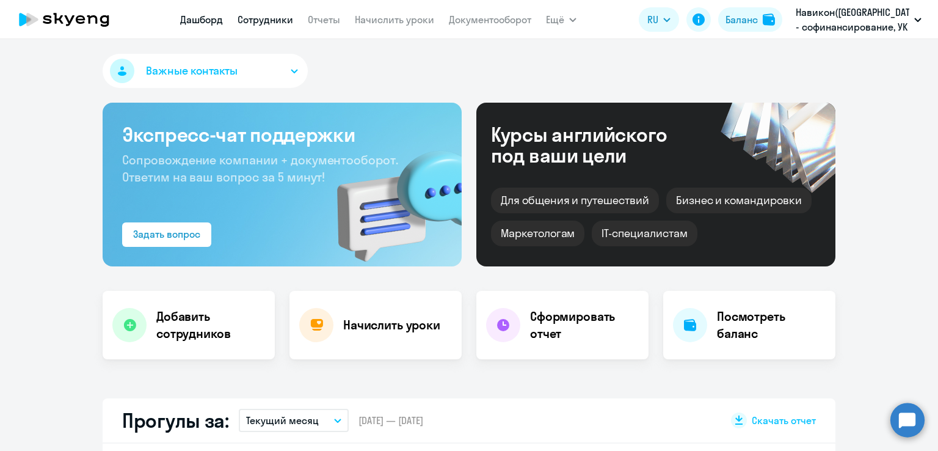
click at [248, 23] on link "Сотрудники" at bounding box center [266, 19] width 56 height 12
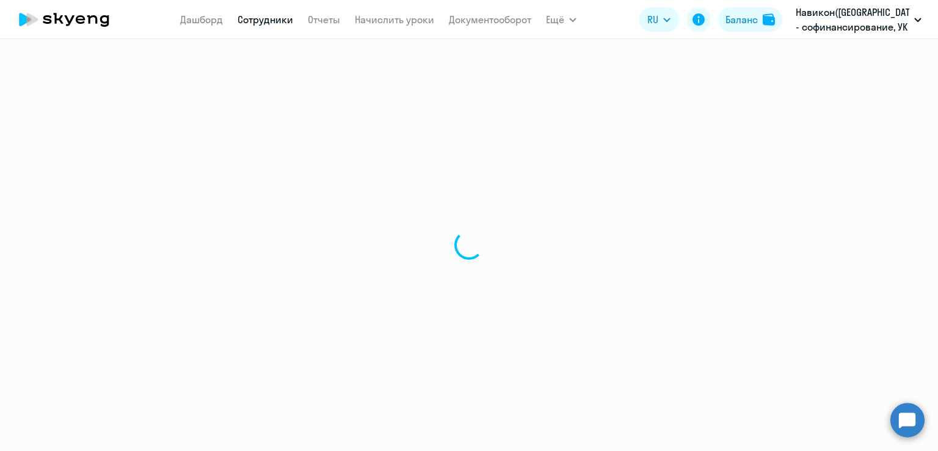
select select "30"
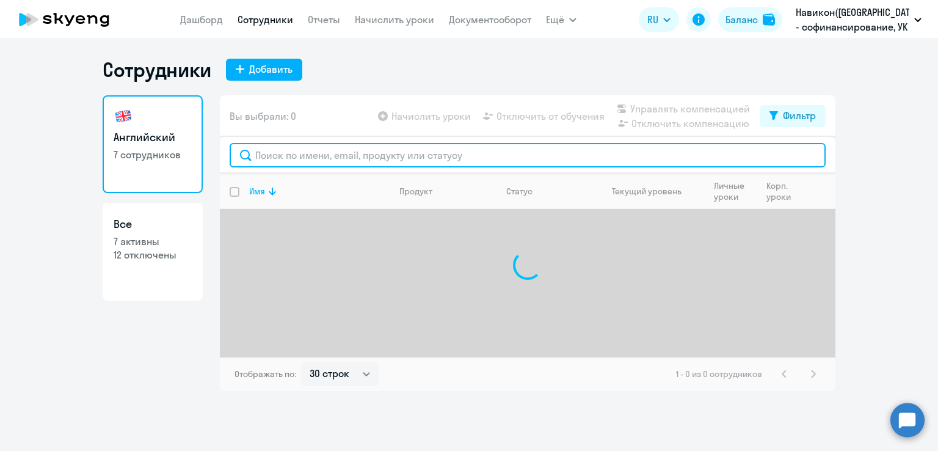
click at [352, 144] on input "text" at bounding box center [528, 155] width 596 height 24
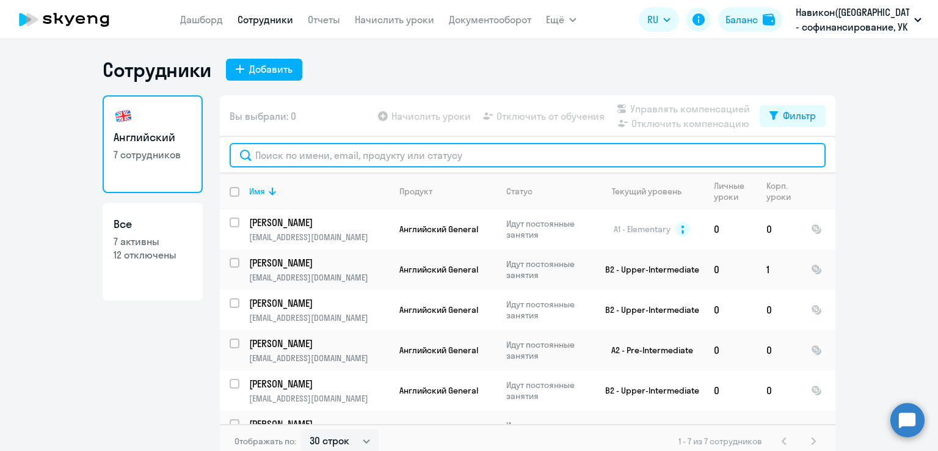
paste input "Басарыгина"
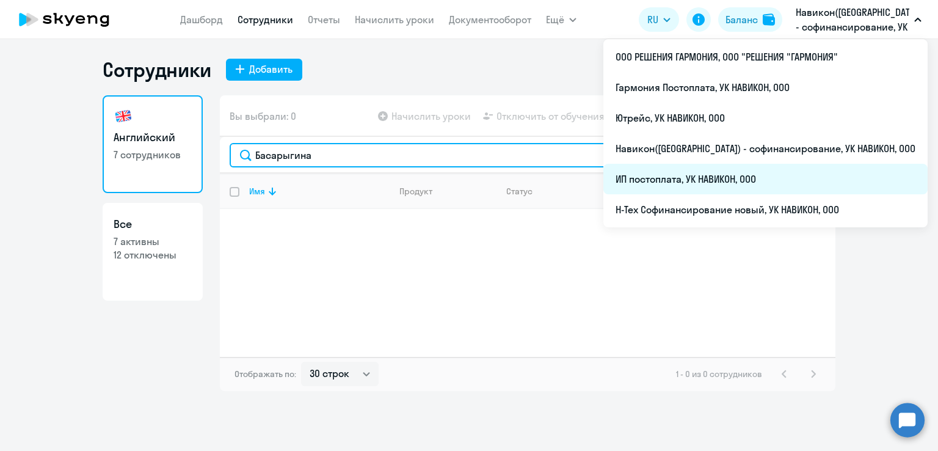
type input "Басарыгина"
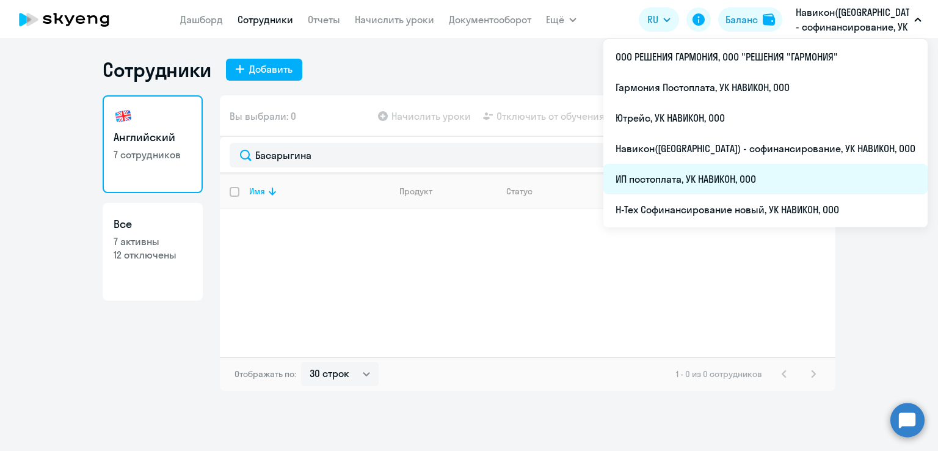
click at [744, 184] on li "ИП постоплата, УК НАВИКОН, ООО" at bounding box center [765, 179] width 324 height 31
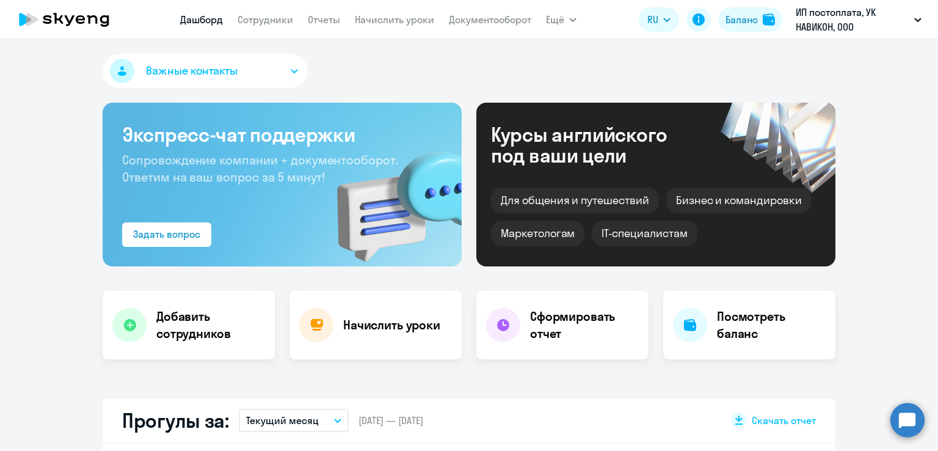
click at [281, 27] on nav "[PERSON_NAME] Отчеты Начислить уроки Документооборот" at bounding box center [355, 19] width 351 height 24
select select "30"
click at [276, 21] on link "Сотрудники" at bounding box center [266, 19] width 56 height 12
select select "30"
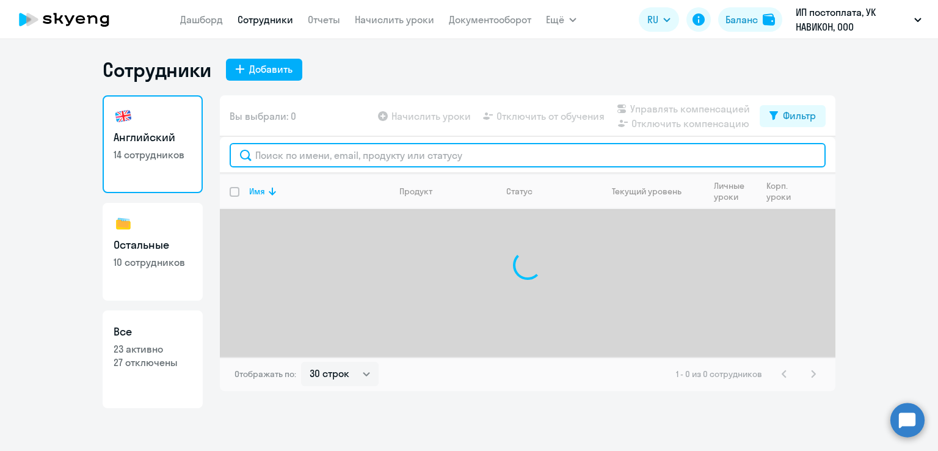
click at [300, 155] on input "text" at bounding box center [528, 155] width 596 height 24
paste input "Басарыгина"
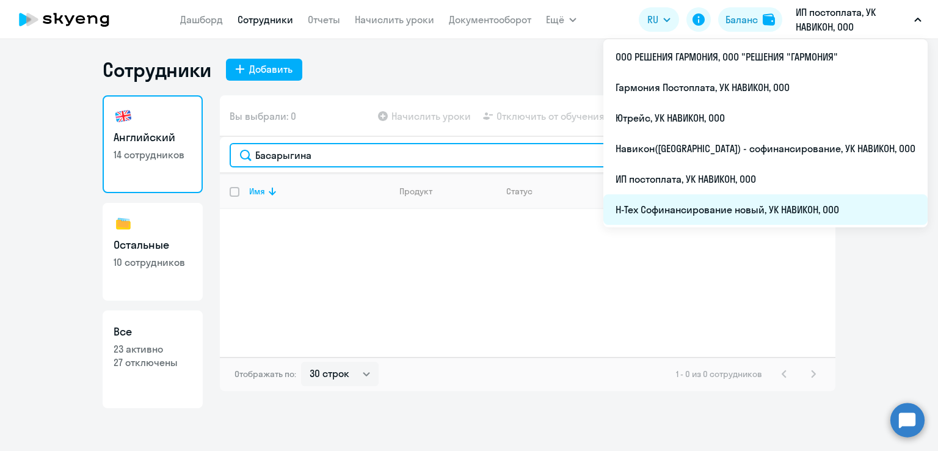
type input "Басарыгина"
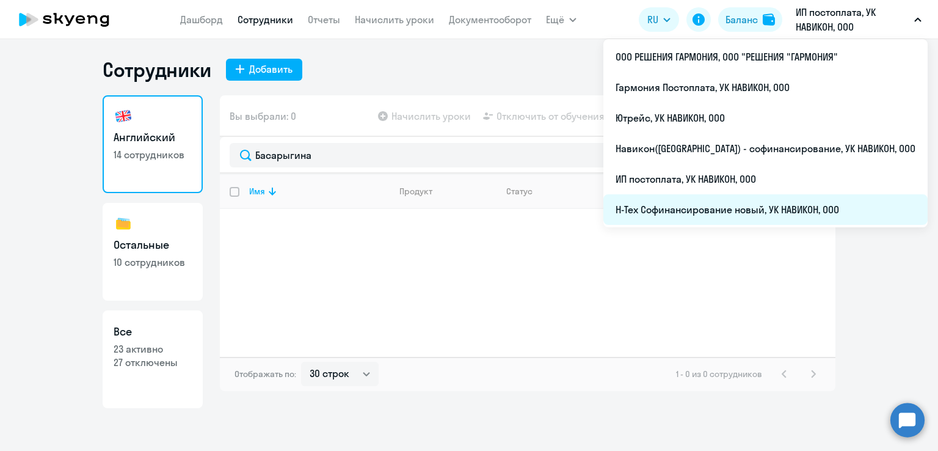
click at [733, 201] on li "Н-Тех Софинансирование новый, УК НАВИКОН, ООО" at bounding box center [765, 209] width 324 height 31
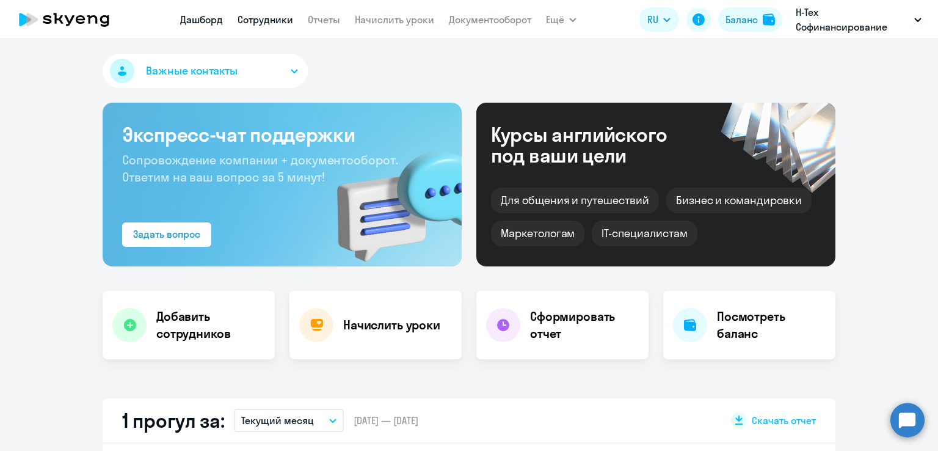
click at [248, 17] on link "Сотрудники" at bounding box center [266, 19] width 56 height 12
select select "30"
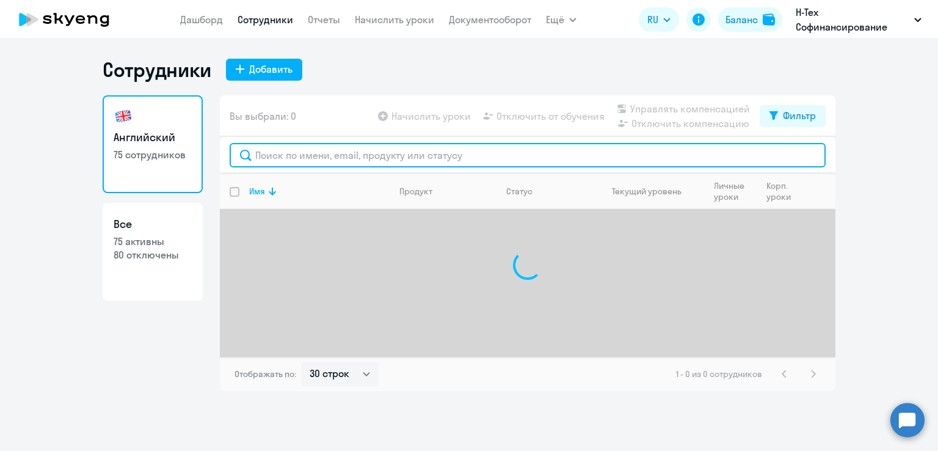
click at [317, 151] on input "text" at bounding box center [528, 155] width 596 height 24
paste input "Басарыгина"
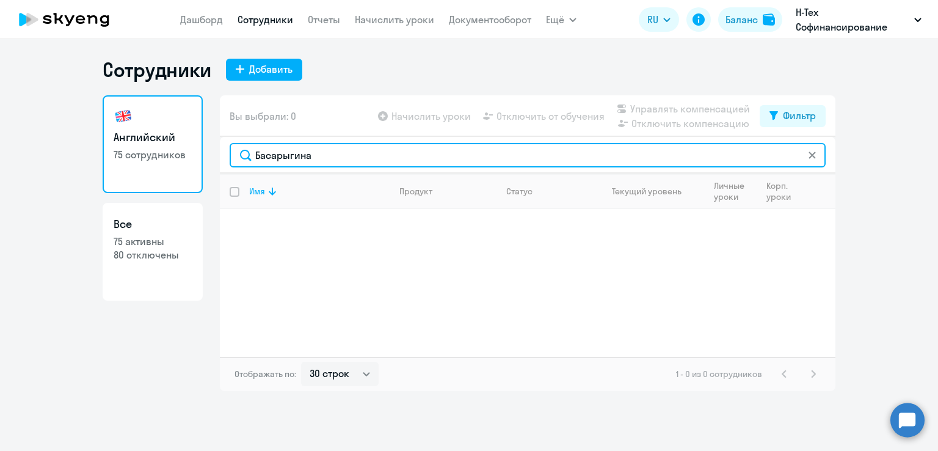
type input "Басарыгина"
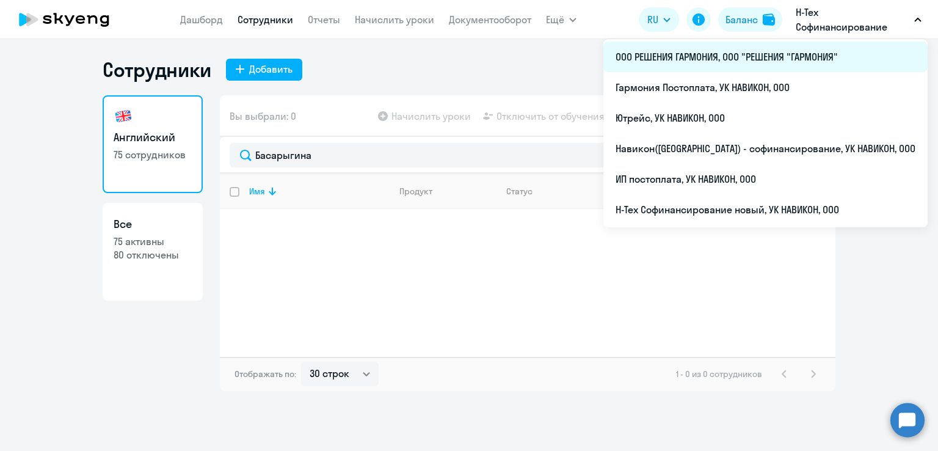
click at [789, 57] on li "ООО РЕШЕНИЯ ГАРМОНИЯ, ООО "РЕШЕНИЯ "ГАРМОНИЯ"" at bounding box center [765, 57] width 324 height 31
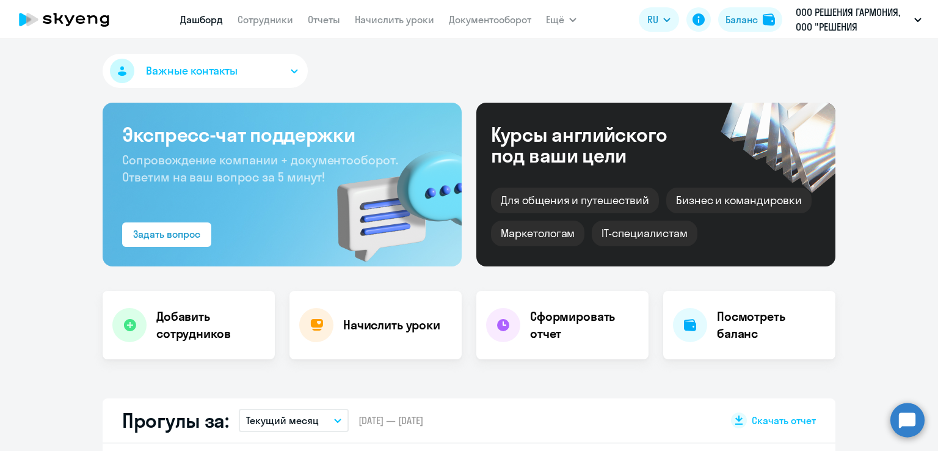
select select "30"
click at [255, 24] on link "Сотрудники" at bounding box center [266, 19] width 56 height 12
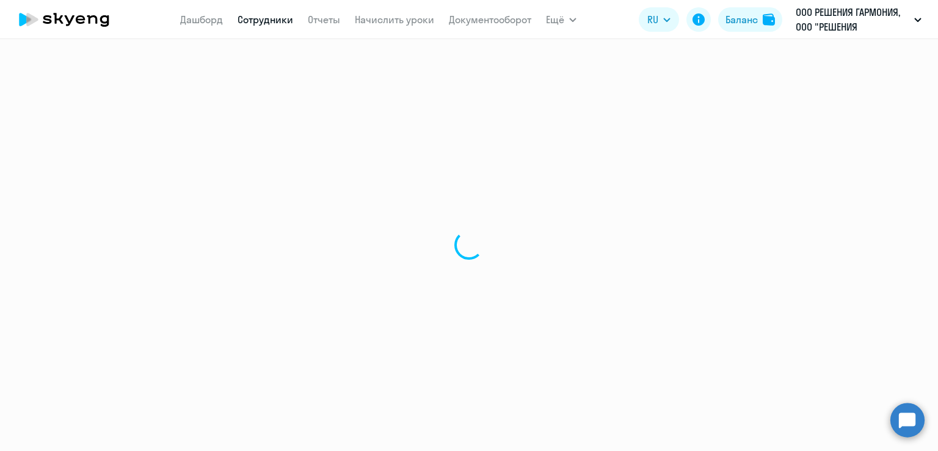
select select "30"
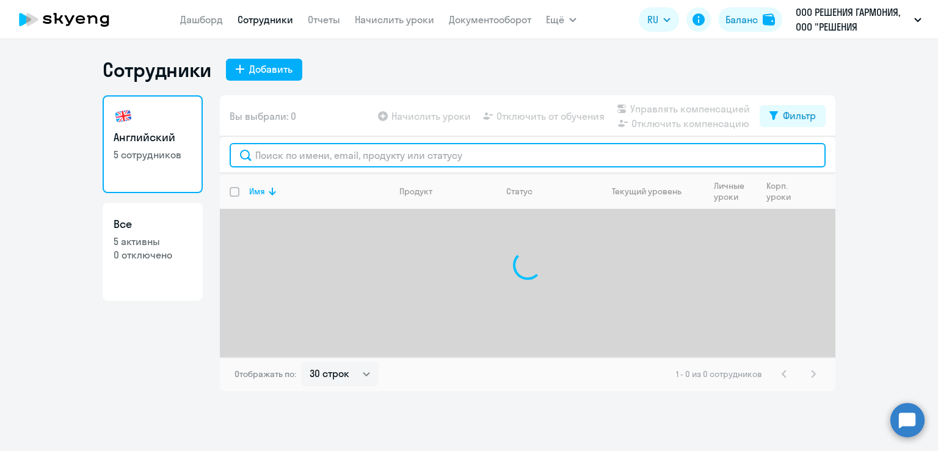
click at [327, 156] on input "text" at bounding box center [528, 155] width 596 height 24
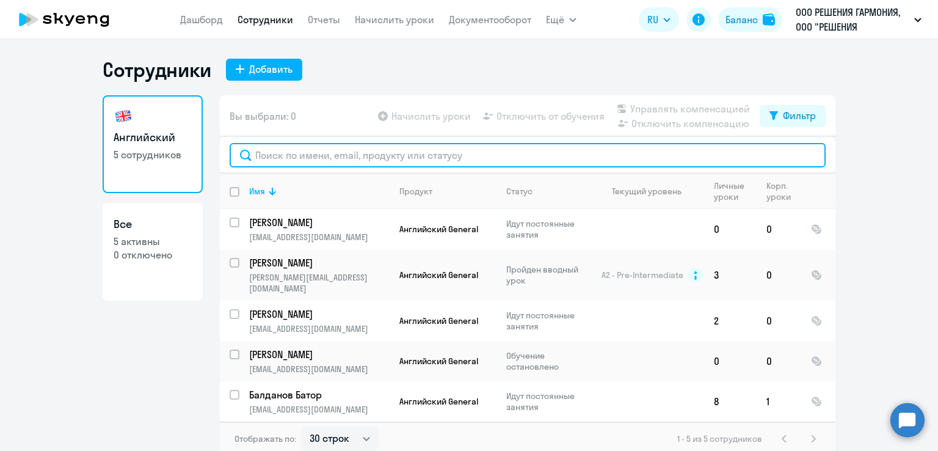
paste input "[EMAIL_ADDRESS][DOMAIN_NAME]"
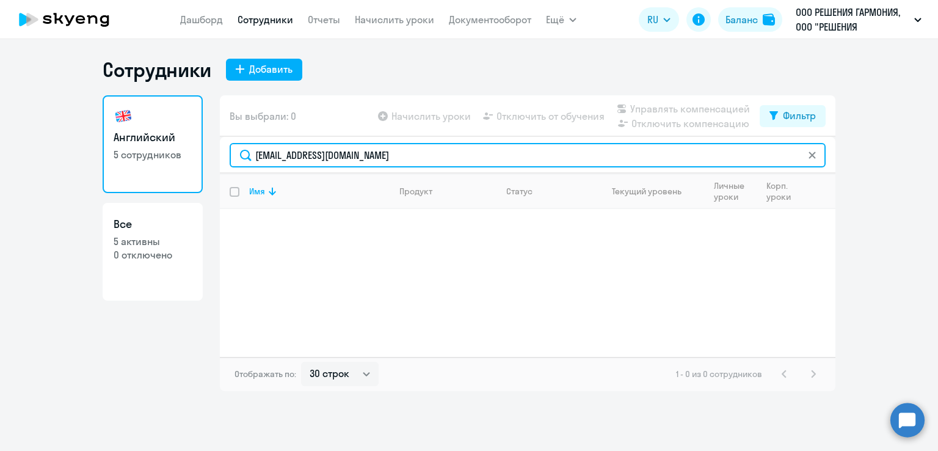
drag, startPoint x: 391, startPoint y: 159, endPoint x: 190, endPoint y: 174, distance: 201.4
click at [190, 174] on div "Английский 5 сотрудников Все 5 активны 0 отключено Вы выбрали: 0 Начислить урок…" at bounding box center [469, 243] width 733 height 296
paste input "[PERSON_NAME]"
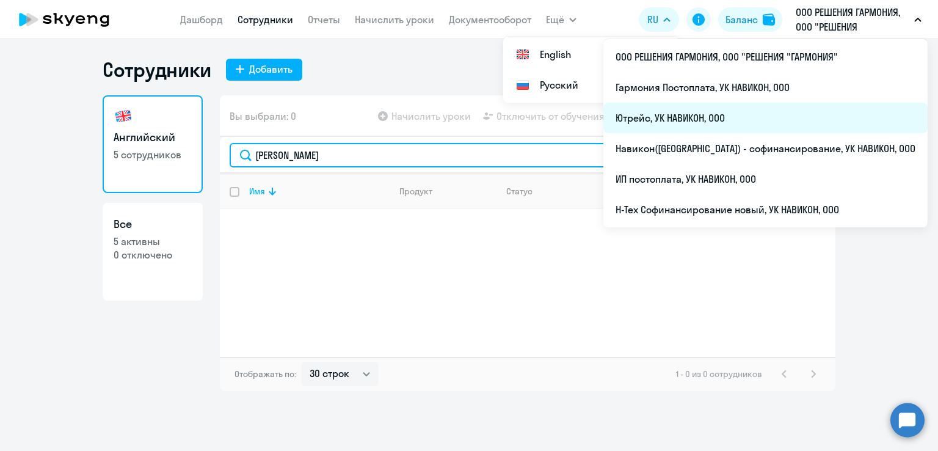
type input "[PERSON_NAME]"
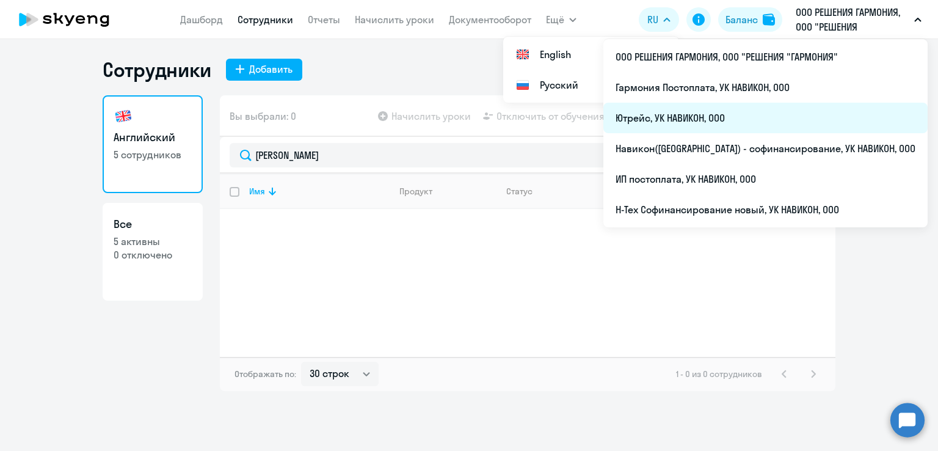
click at [769, 111] on li "Ютрейс, УК НАВИКОН, ООО" at bounding box center [765, 118] width 324 height 31
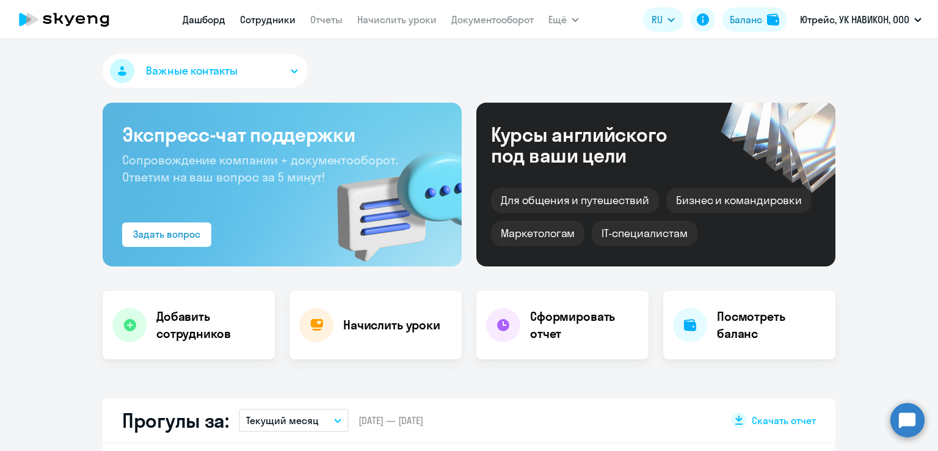
click at [258, 21] on link "Сотрудники" at bounding box center [268, 19] width 56 height 12
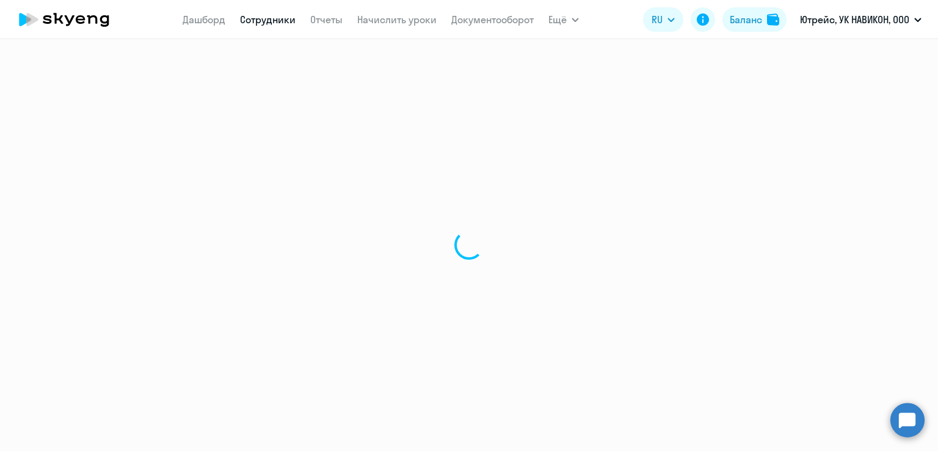
select select "30"
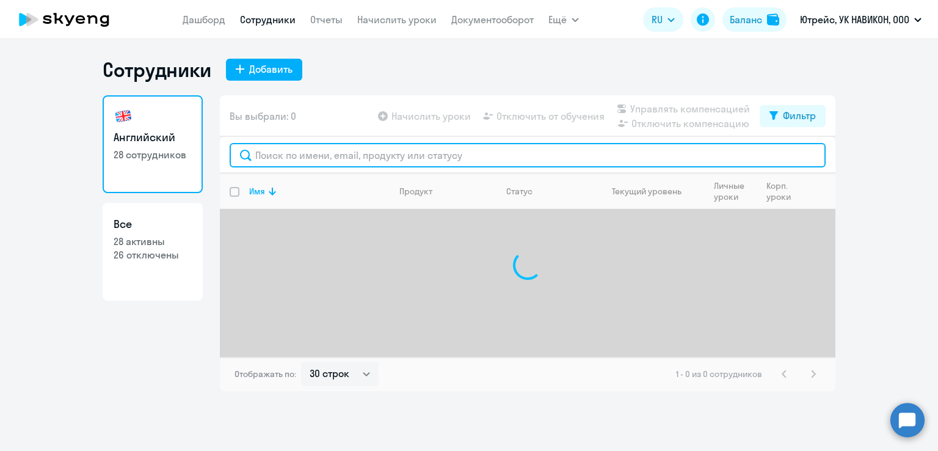
click at [271, 154] on input "text" at bounding box center [528, 155] width 596 height 24
paste input "[PERSON_NAME]"
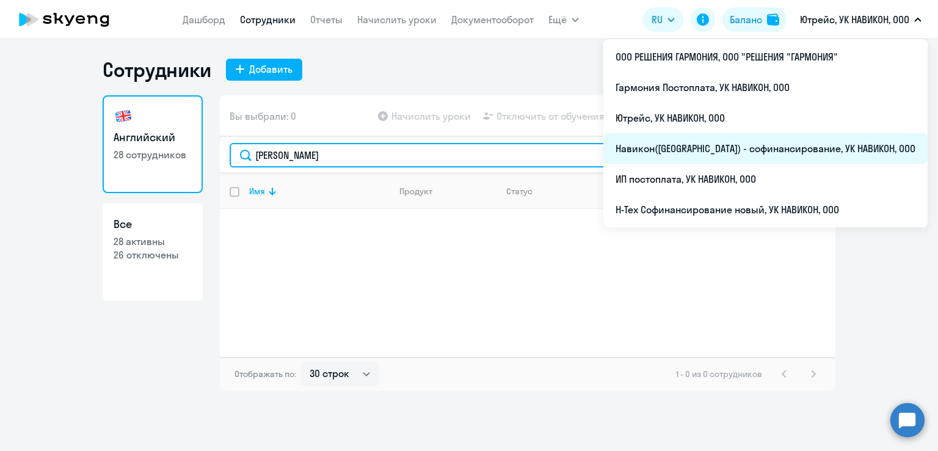
type input "[PERSON_NAME]"
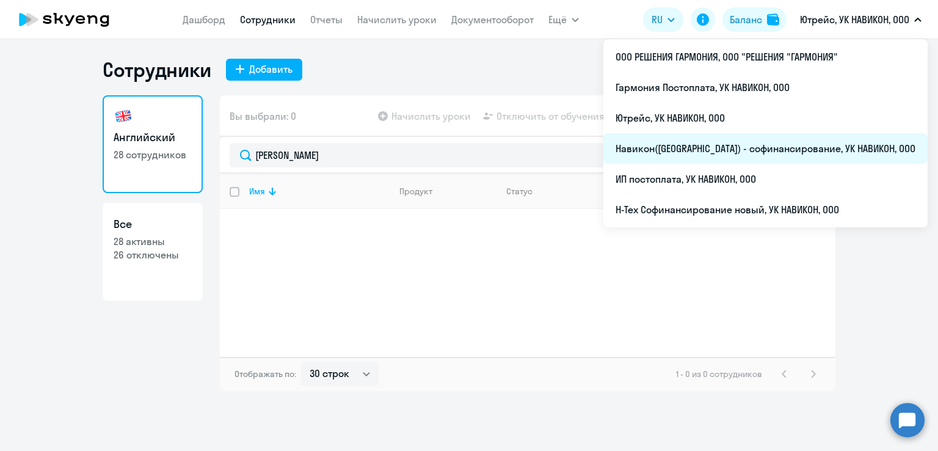
click at [763, 142] on li "Навикон([GEOGRAPHIC_DATA]) - софинансирование, УК НАВИКОН, ООО" at bounding box center [765, 148] width 324 height 31
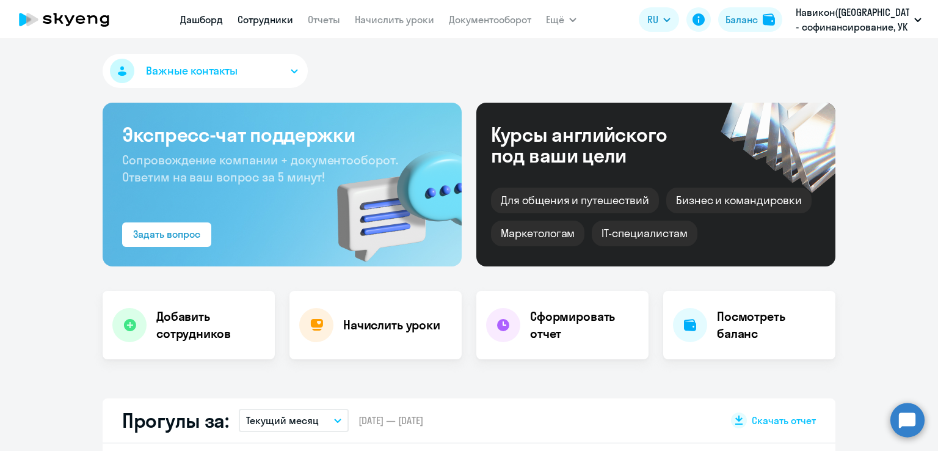
drag, startPoint x: 220, startPoint y: 65, endPoint x: 250, endPoint y: 24, distance: 51.5
click at [250, 24] on app-root "[PERSON_NAME] Отчеты Начислить уроки Документооборот Ещё Дашборд Сотрудники Отч…" at bounding box center [469, 225] width 938 height 451
click at [250, 24] on link "Сотрудники" at bounding box center [266, 19] width 56 height 12
select select "30"
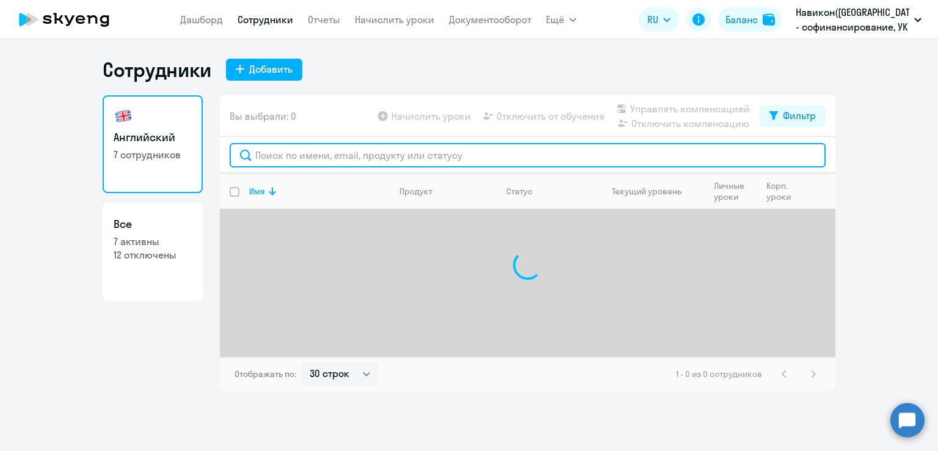
click at [274, 159] on input "text" at bounding box center [528, 155] width 596 height 24
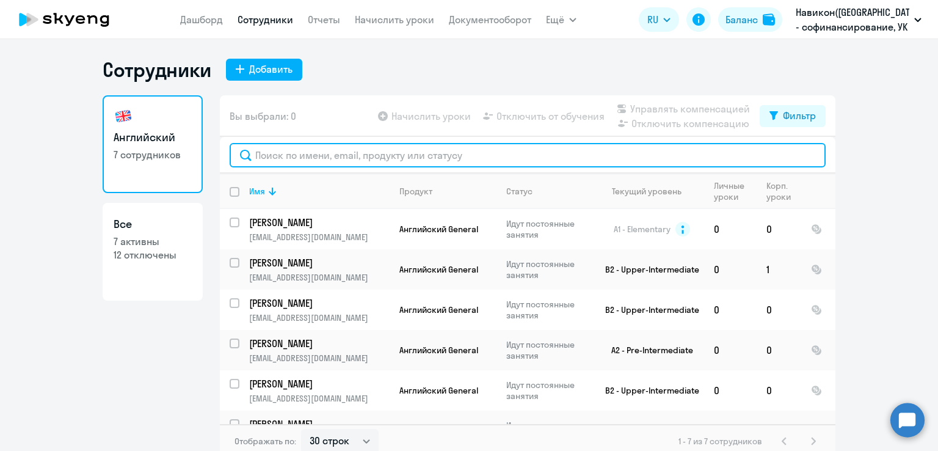
paste input "[PERSON_NAME]"
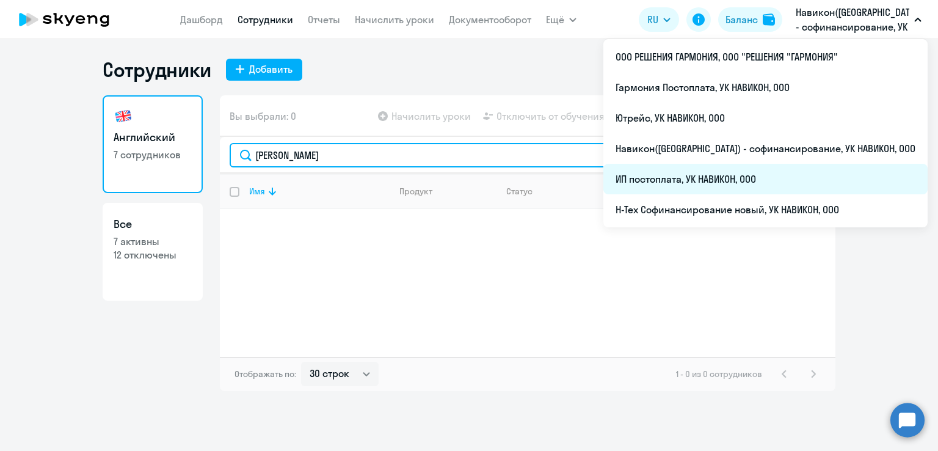
type input "[PERSON_NAME]"
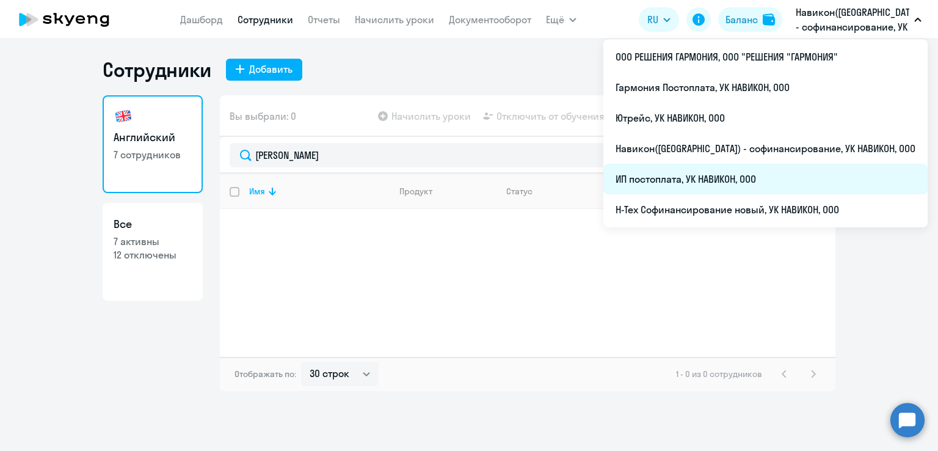
click at [750, 173] on li "ИП постоплата, УК НАВИКОН, ООО" at bounding box center [765, 179] width 324 height 31
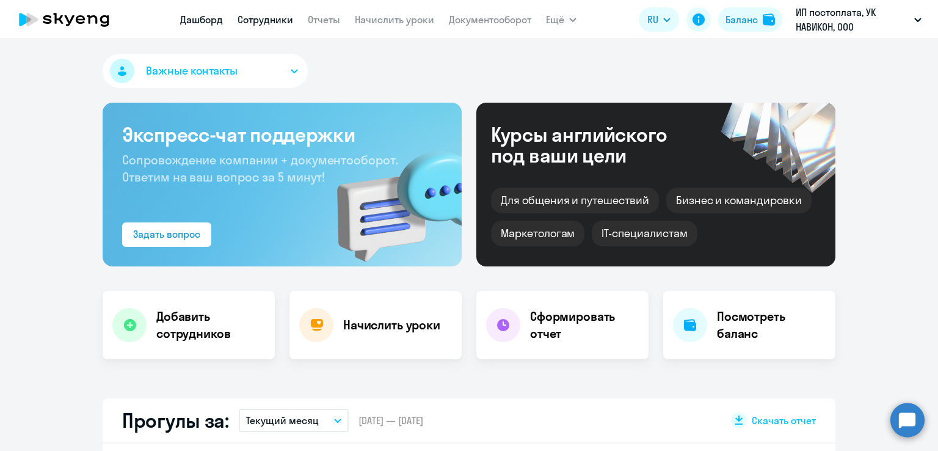
select select "30"
click at [260, 21] on link "Сотрудники" at bounding box center [266, 19] width 56 height 12
select select "30"
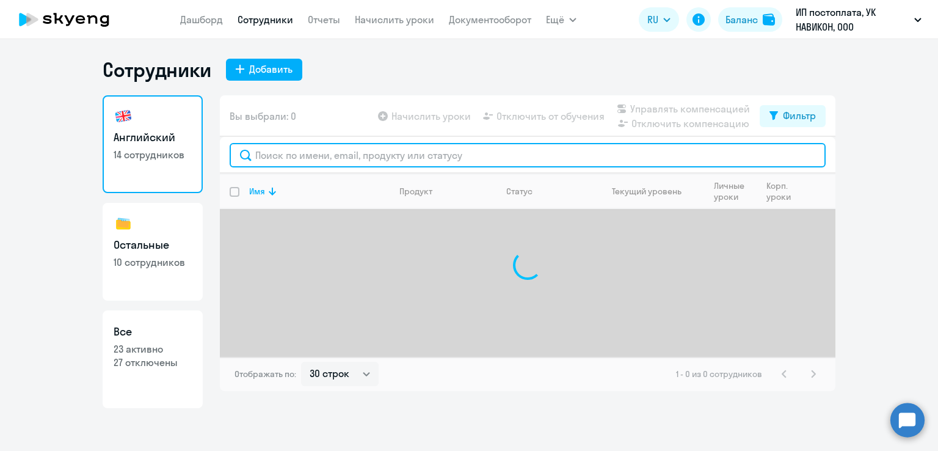
click at [320, 151] on input "text" at bounding box center [528, 155] width 596 height 24
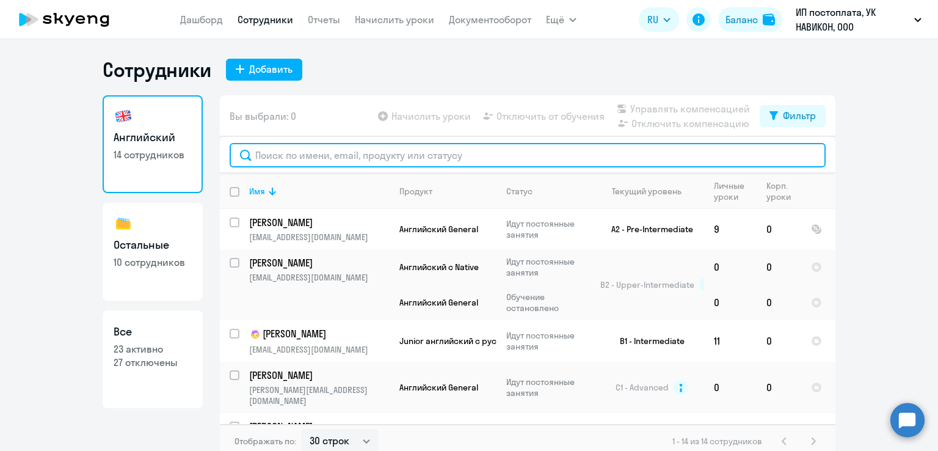
paste input "[PERSON_NAME]"
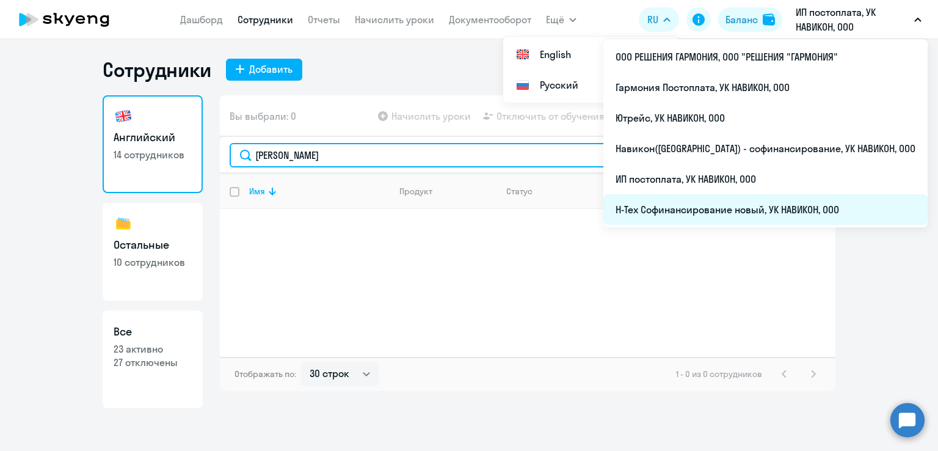
type input "[PERSON_NAME]"
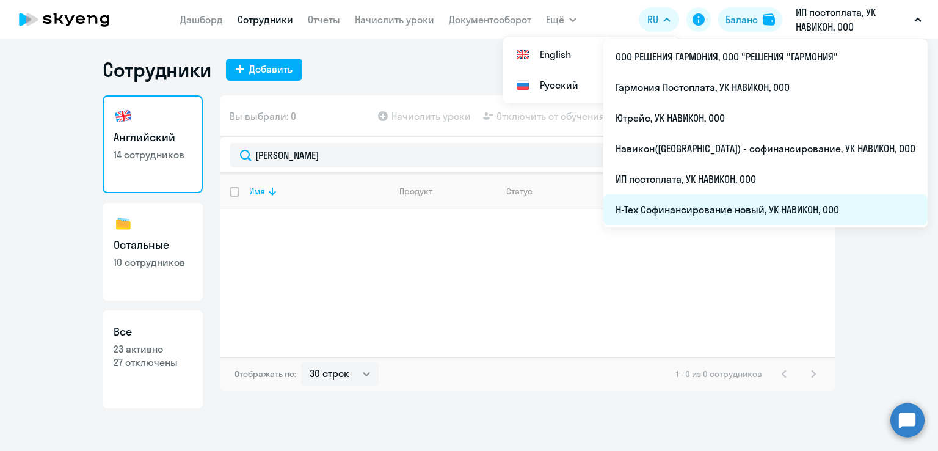
click at [760, 207] on li "Н-Тех Софинансирование новый, УК НАВИКОН, ООО" at bounding box center [765, 209] width 324 height 31
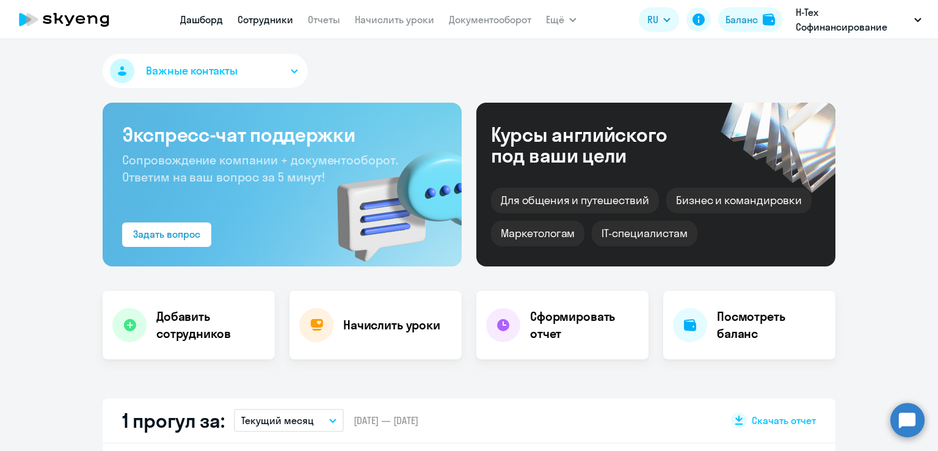
click at [266, 23] on link "Сотрудники" at bounding box center [266, 19] width 56 height 12
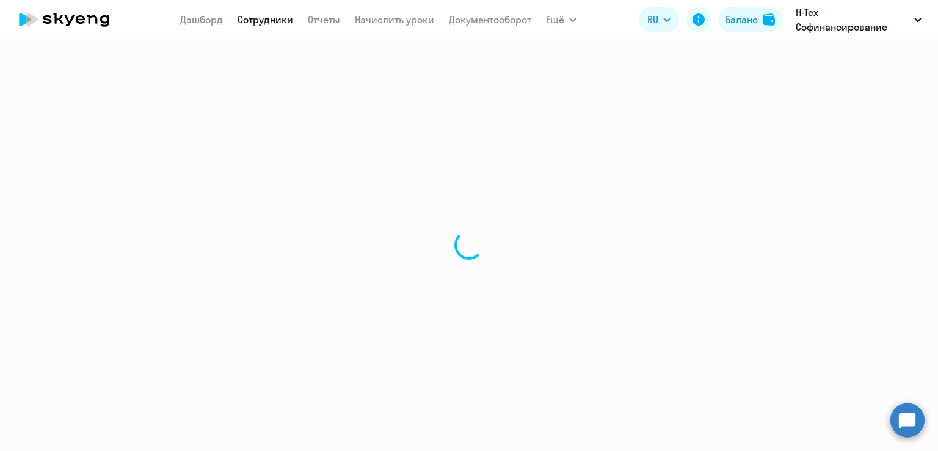
select select "30"
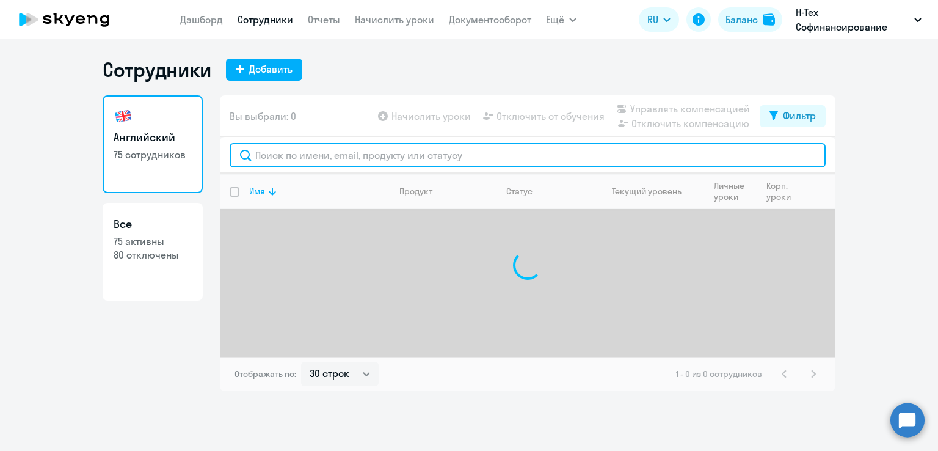
click at [278, 150] on input "text" at bounding box center [528, 155] width 596 height 24
paste input "[PERSON_NAME]"
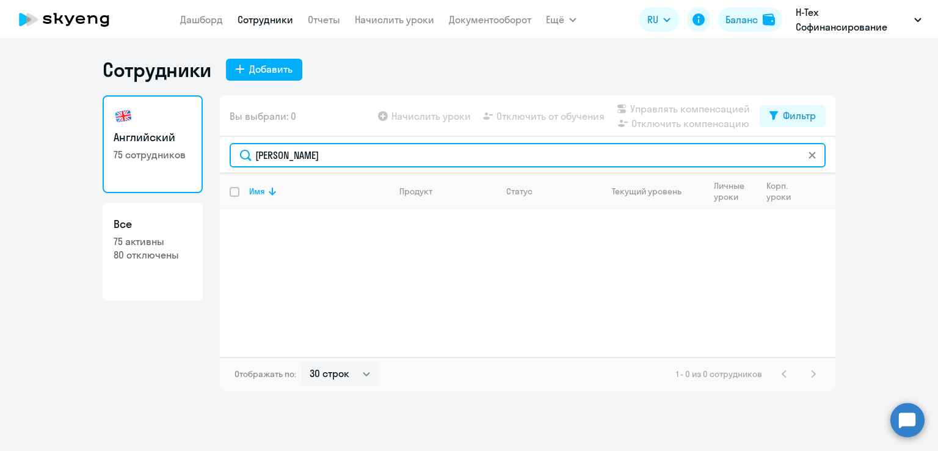
type input "[PERSON_NAME]"
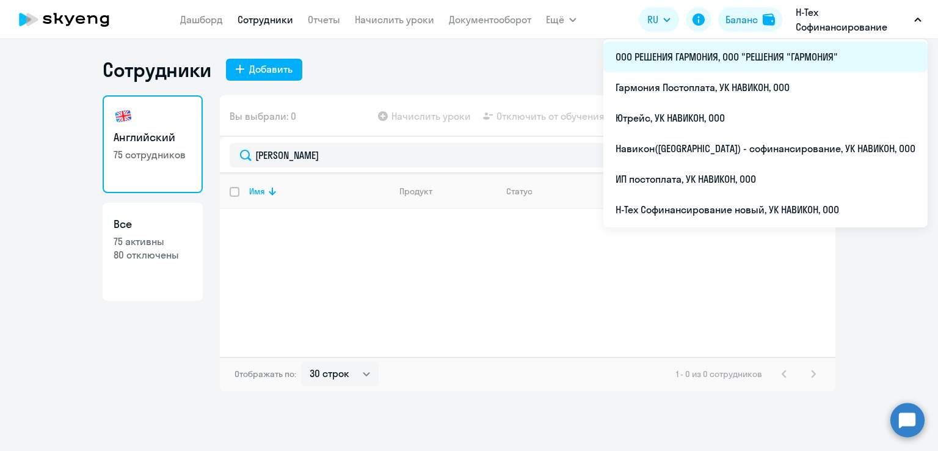
click at [774, 53] on li "ООО РЕШЕНИЯ ГАРМОНИЯ, ООО "РЕШЕНИЯ "ГАРМОНИЯ"" at bounding box center [765, 57] width 324 height 31
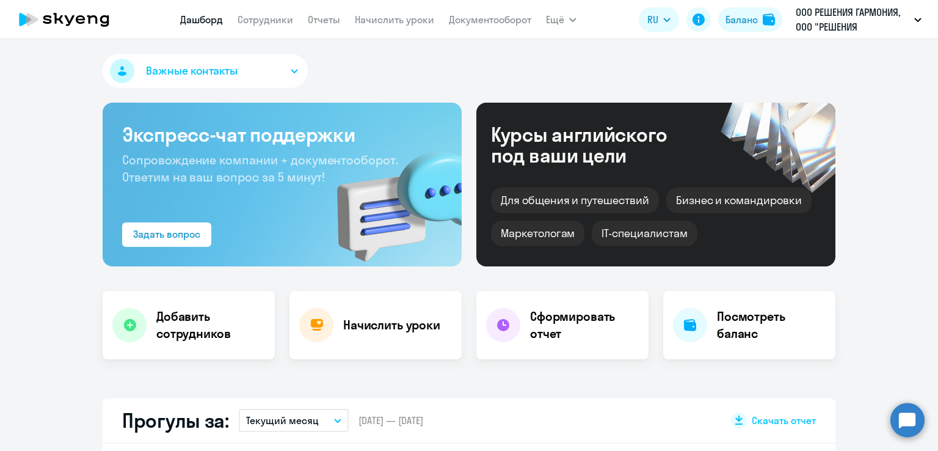
select select "30"
click at [254, 18] on link "Сотрудники" at bounding box center [266, 19] width 56 height 12
select select "30"
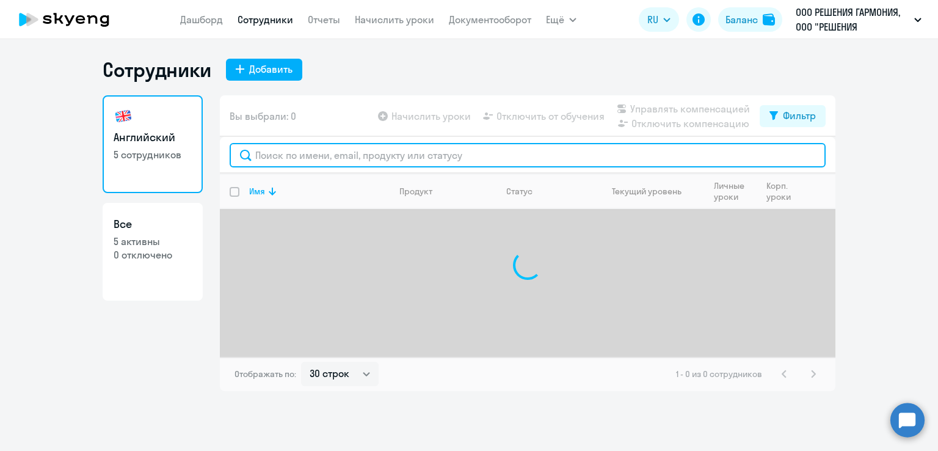
click at [290, 159] on input "text" at bounding box center [528, 155] width 596 height 24
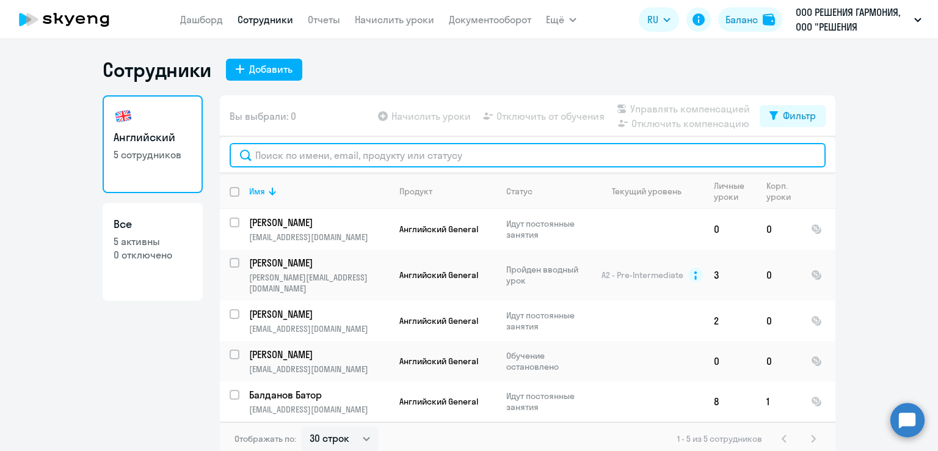
paste input "[PERSON_NAME]"
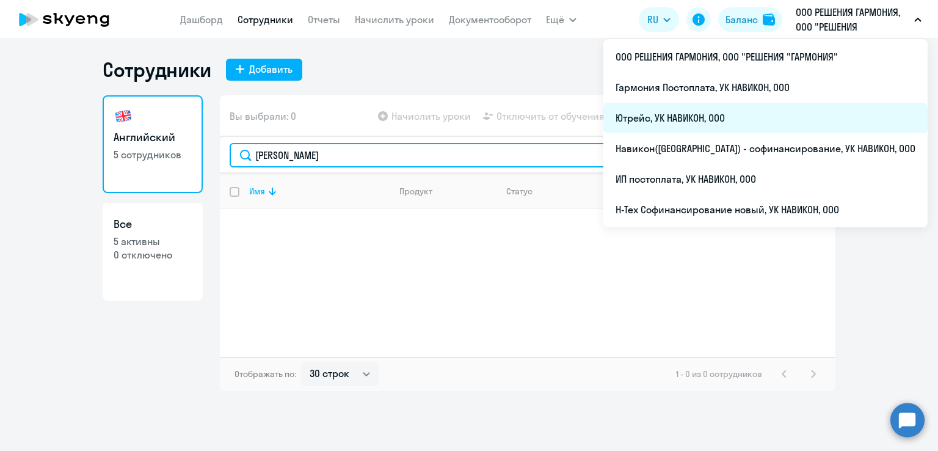
type input "[PERSON_NAME]"
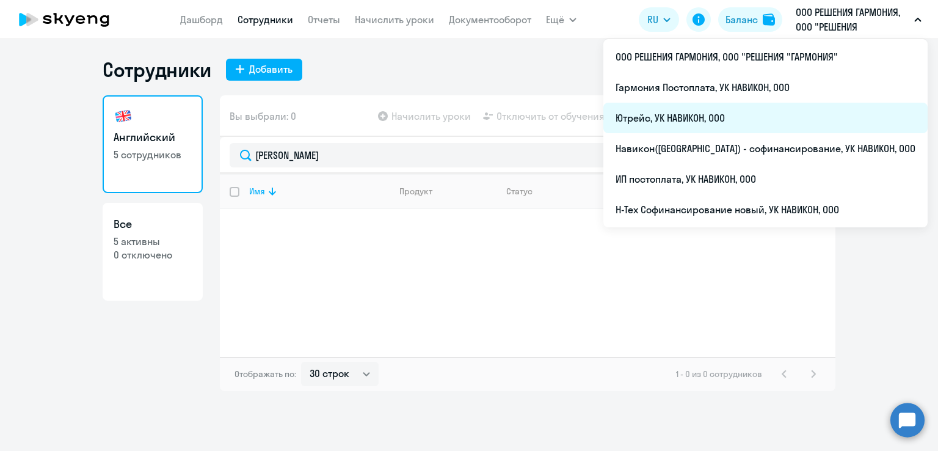
click at [781, 111] on li "Ютрейс, УК НАВИКОН, ООО" at bounding box center [765, 118] width 324 height 31
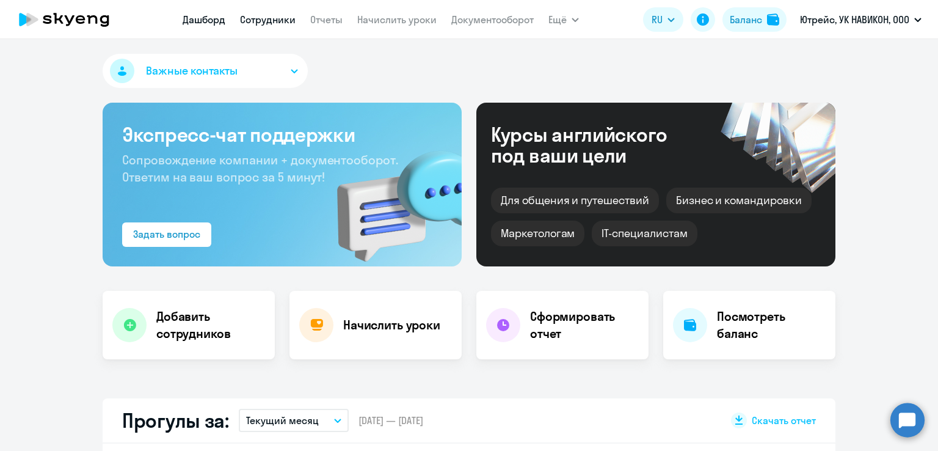
click at [247, 18] on link "Сотрудники" at bounding box center [268, 19] width 56 height 12
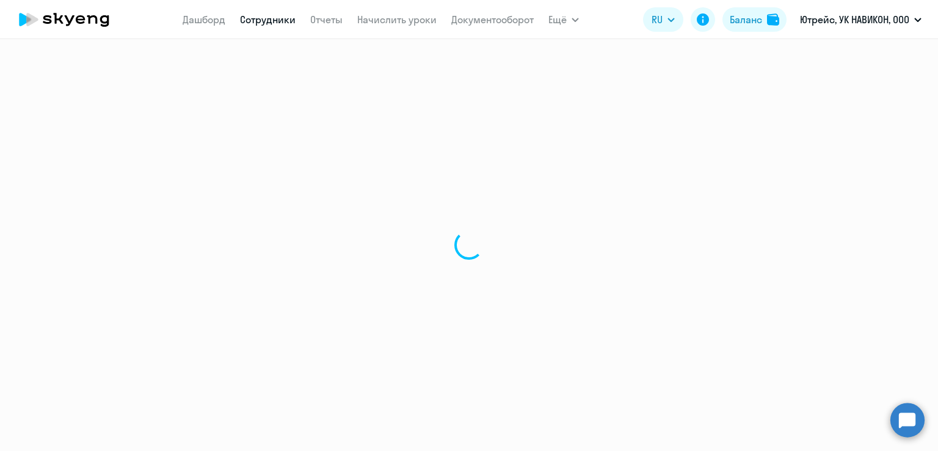
select select "30"
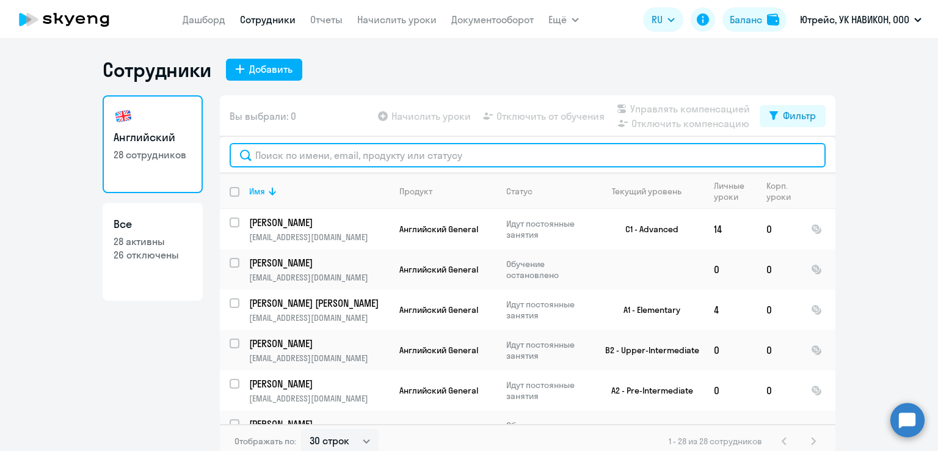
click at [296, 154] on input "text" at bounding box center [528, 155] width 596 height 24
paste input "[PERSON_NAME]"
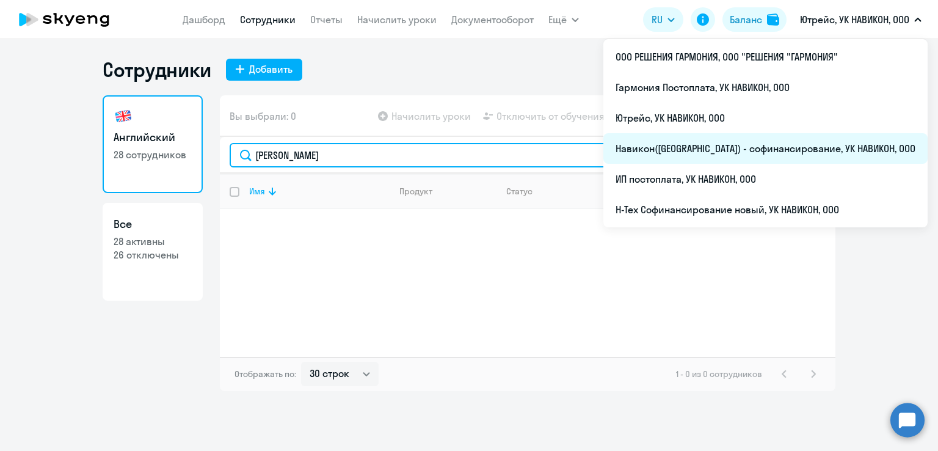
type input "[PERSON_NAME]"
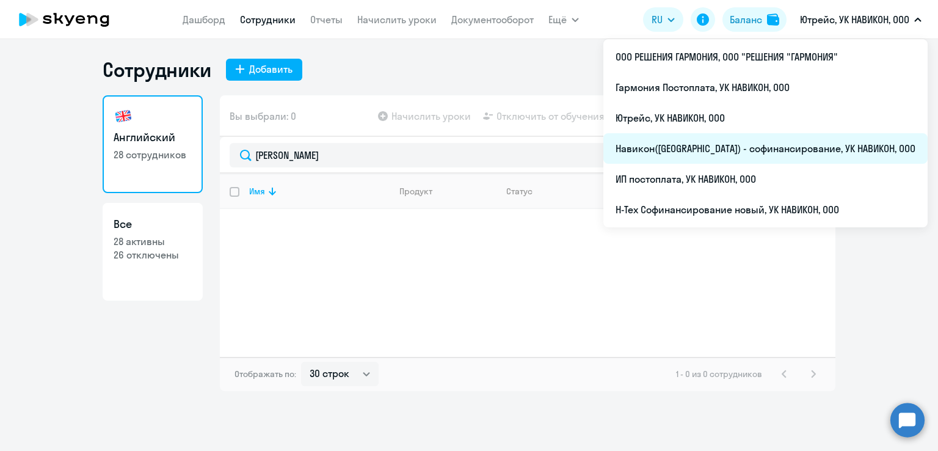
click at [767, 140] on li "Навикон([GEOGRAPHIC_DATA]) - софинансирование, УК НАВИКОН, ООО" at bounding box center [765, 148] width 324 height 31
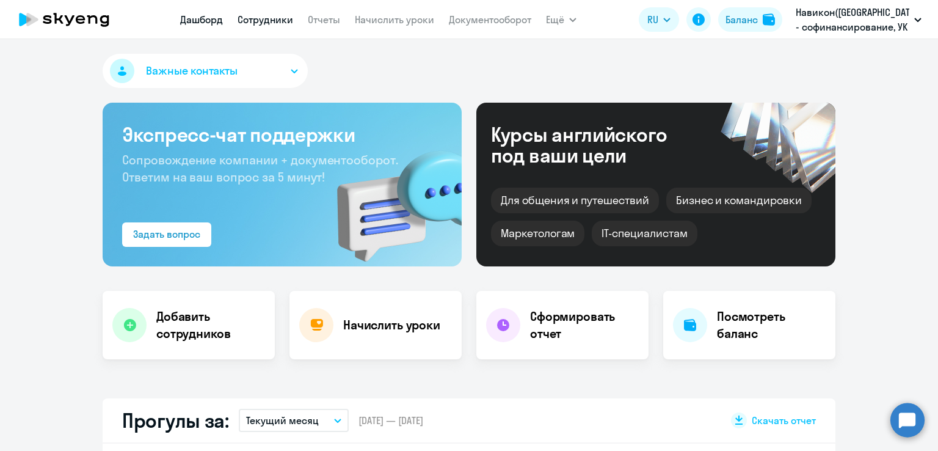
click at [270, 19] on link "Сотрудники" at bounding box center [266, 19] width 56 height 12
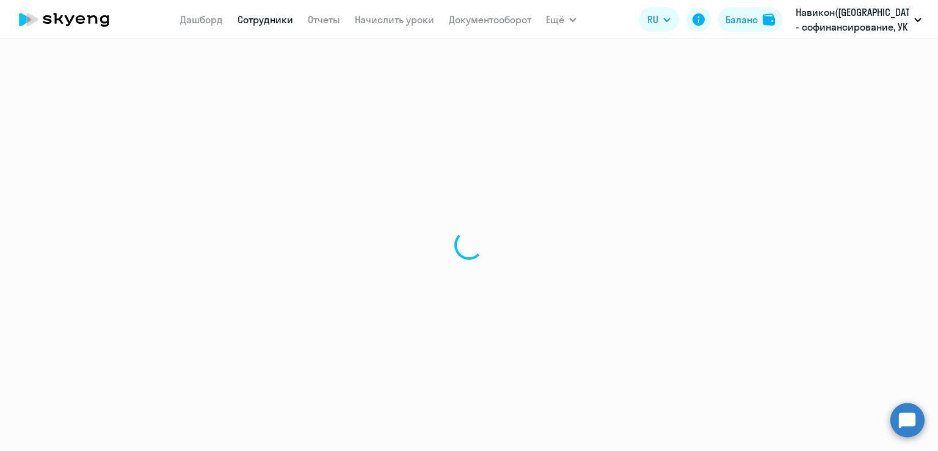
select select "30"
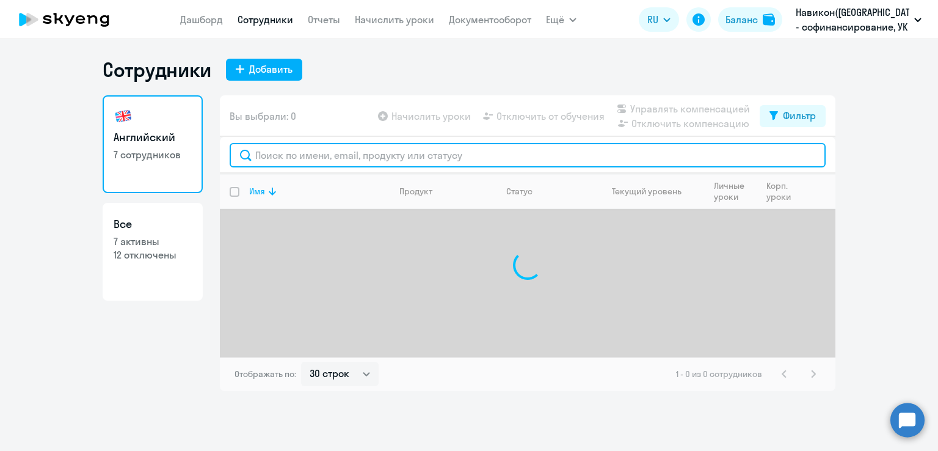
click at [397, 157] on input "text" at bounding box center [528, 155] width 596 height 24
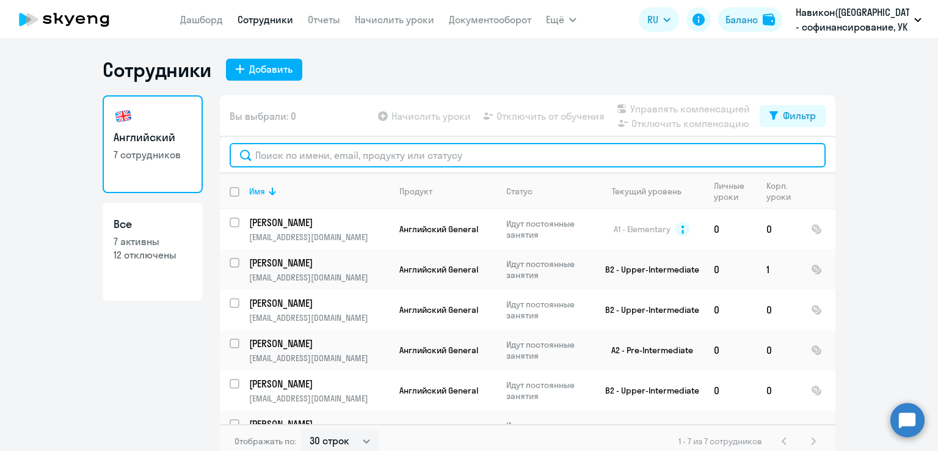
paste input "[PERSON_NAME]"
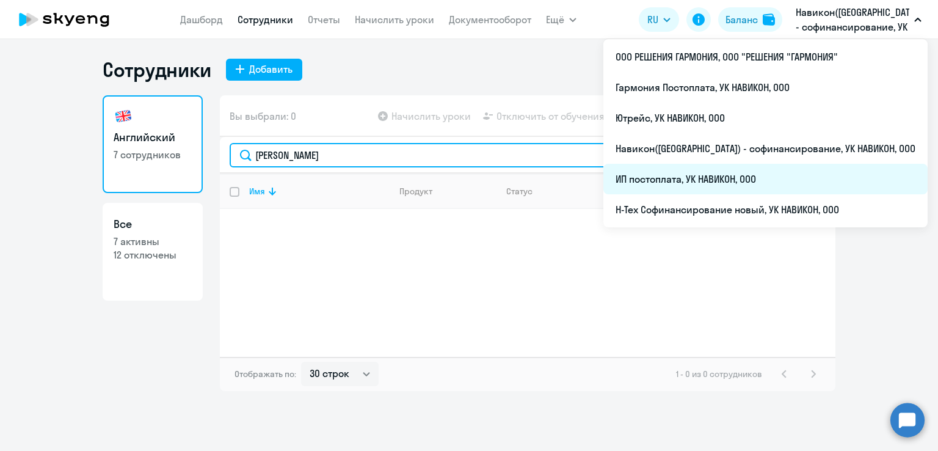
type input "[PERSON_NAME]"
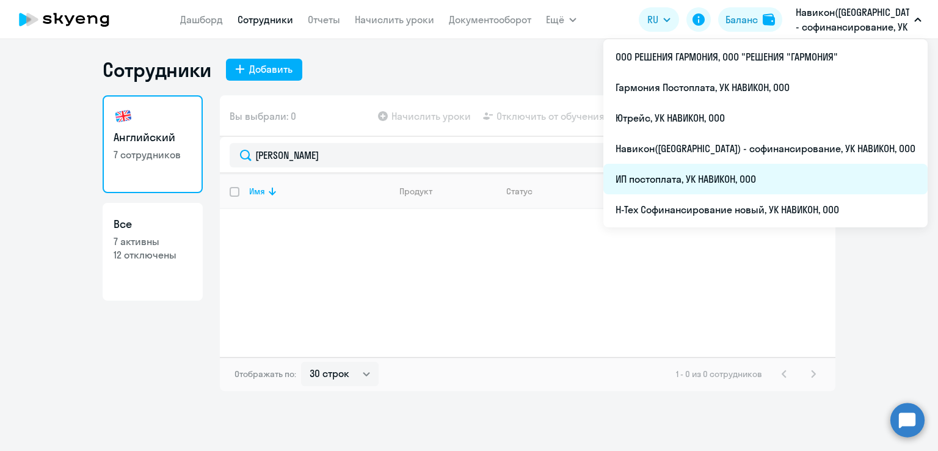
click at [774, 170] on li "ИП постоплата, УК НАВИКОН, ООО" at bounding box center [765, 179] width 324 height 31
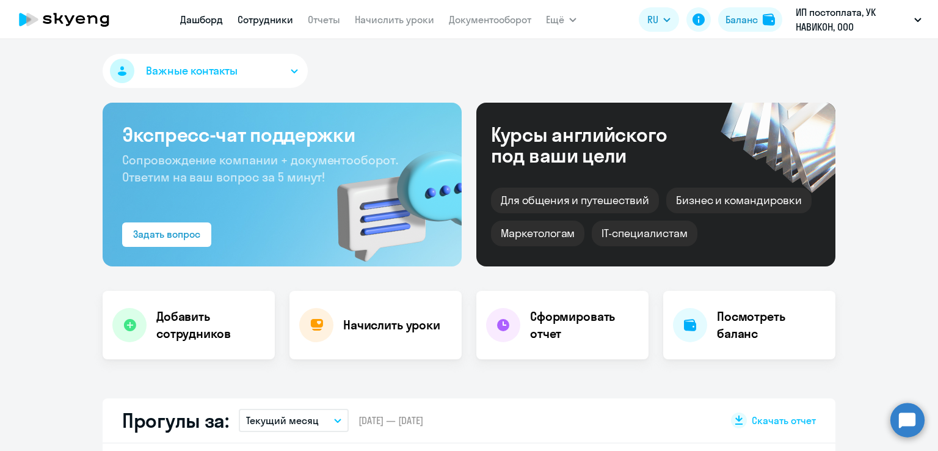
click at [271, 21] on link "Сотрудники" at bounding box center [266, 19] width 56 height 12
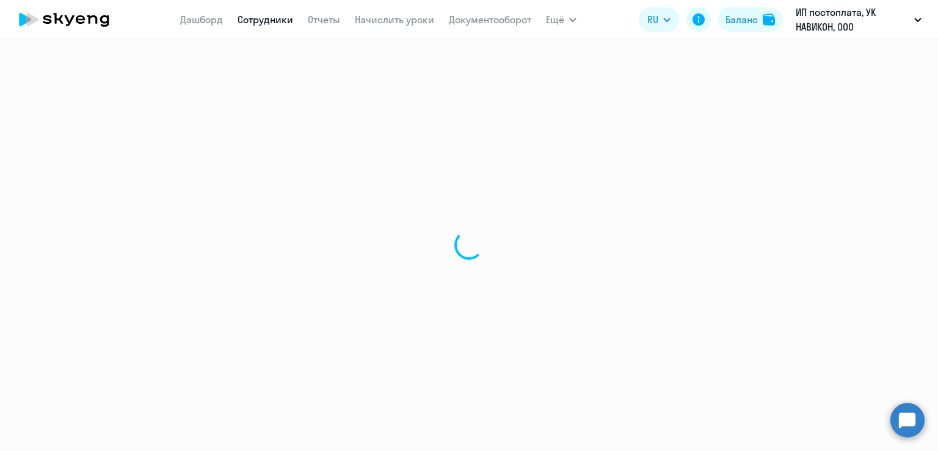
select select "30"
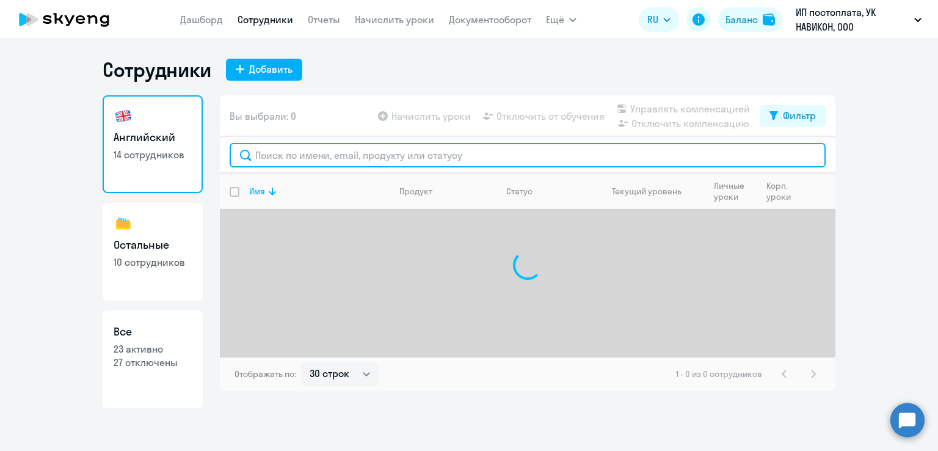
click at [371, 156] on input "text" at bounding box center [528, 155] width 596 height 24
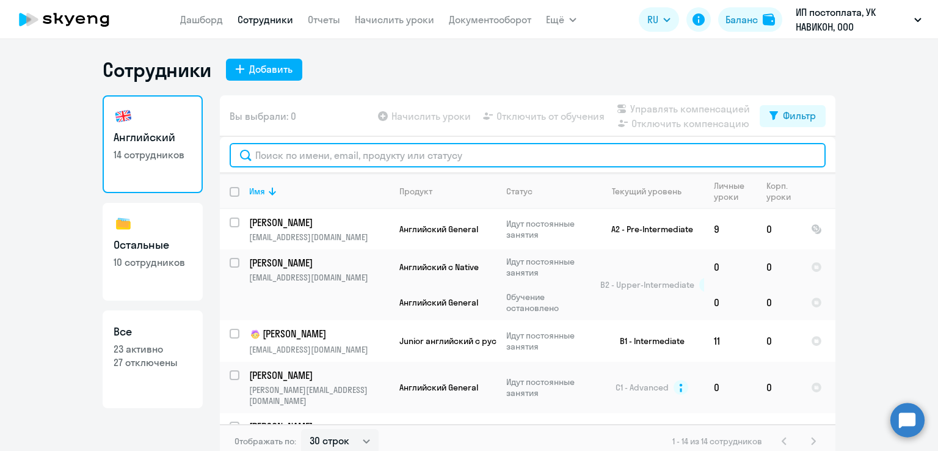
paste input "[PERSON_NAME]"
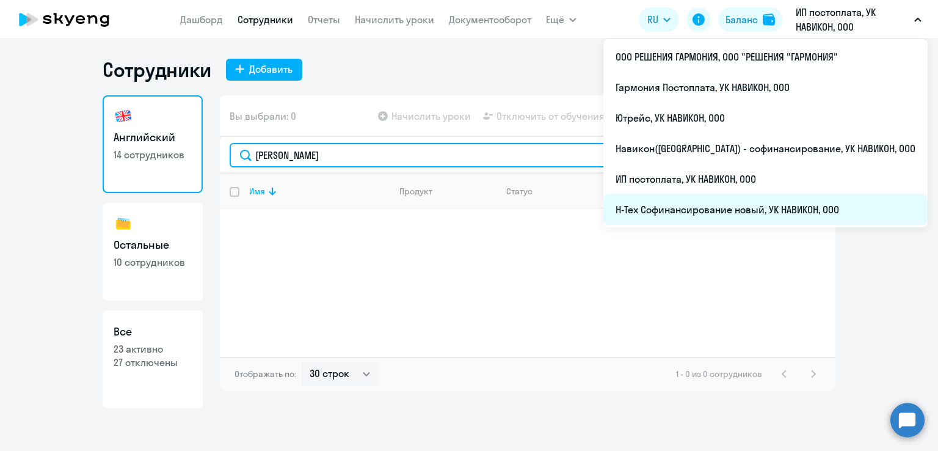
type input "[PERSON_NAME]"
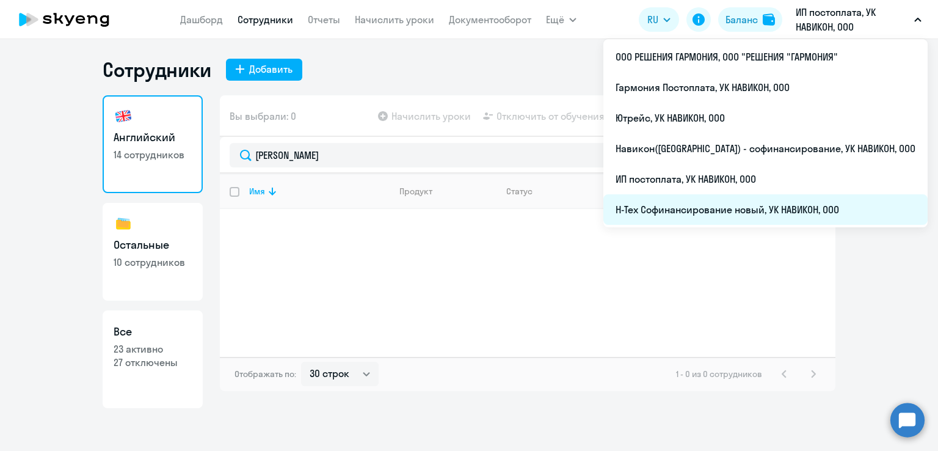
click at [755, 208] on li "Н-Тех Софинансирование новый, УК НАВИКОН, ООО" at bounding box center [765, 209] width 324 height 31
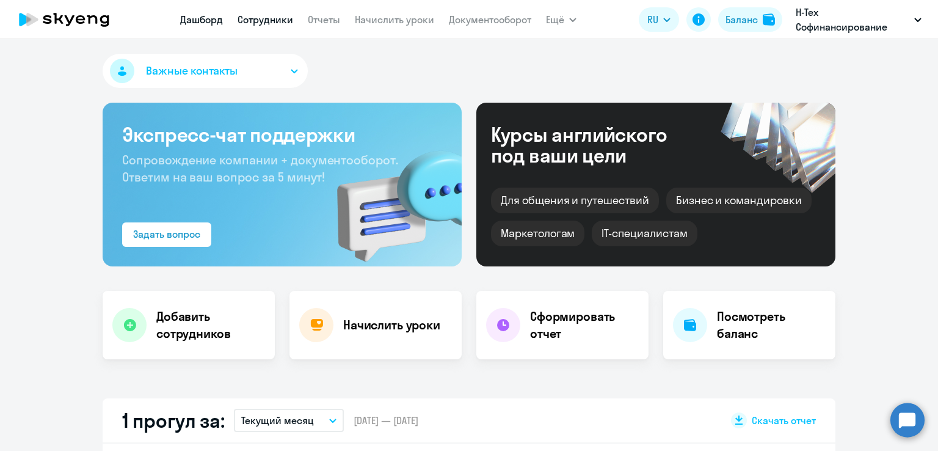
click at [274, 18] on link "Сотрудники" at bounding box center [266, 19] width 56 height 12
select select "30"
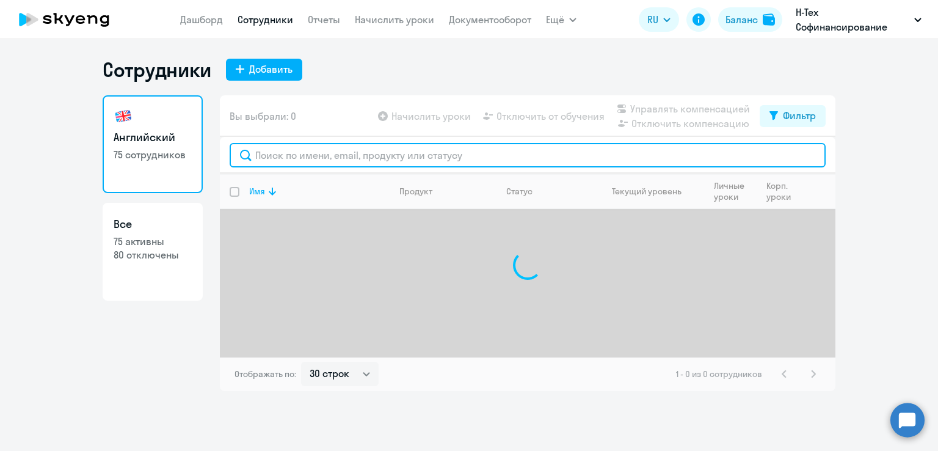
click at [380, 154] on input "text" at bounding box center [528, 155] width 596 height 24
paste input "[PERSON_NAME]"
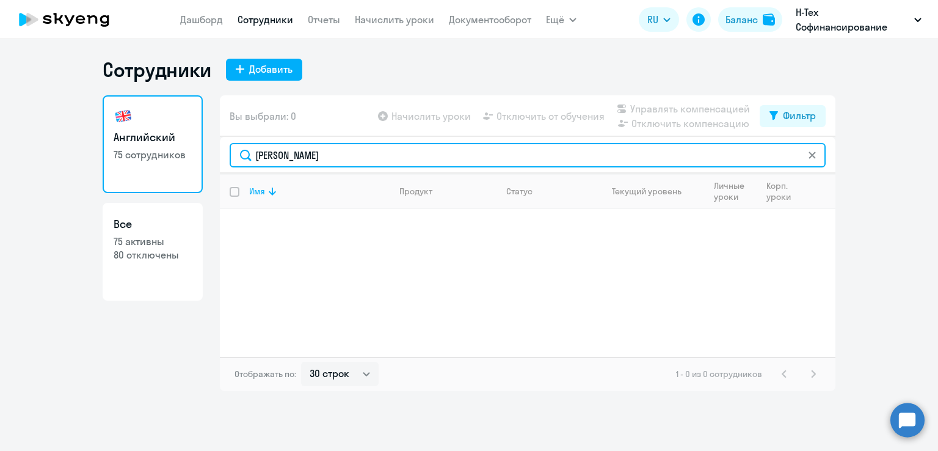
type input "[PERSON_NAME]"
